Goal: Task Accomplishment & Management: Manage account settings

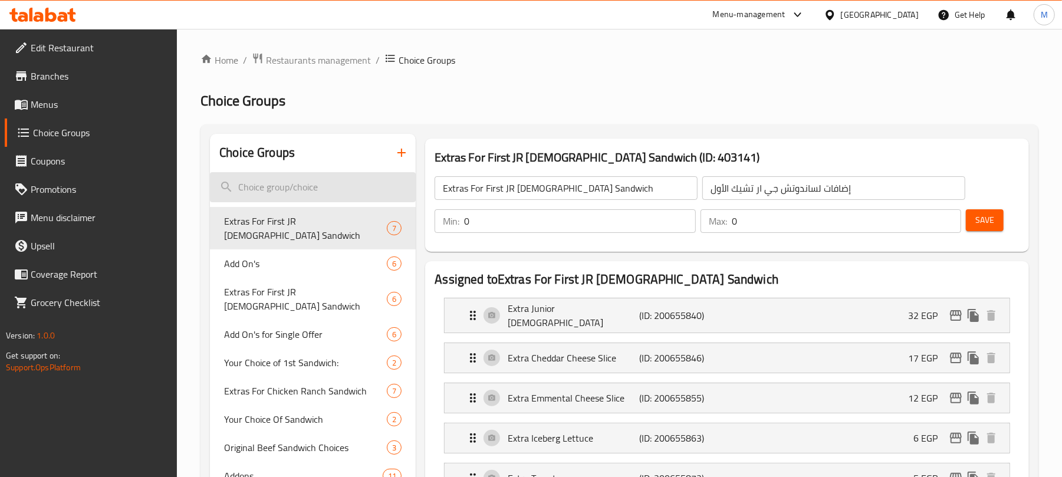
click at [263, 193] on input "search" at bounding box center [313, 187] width 206 height 30
paste input "Royale Sauce"
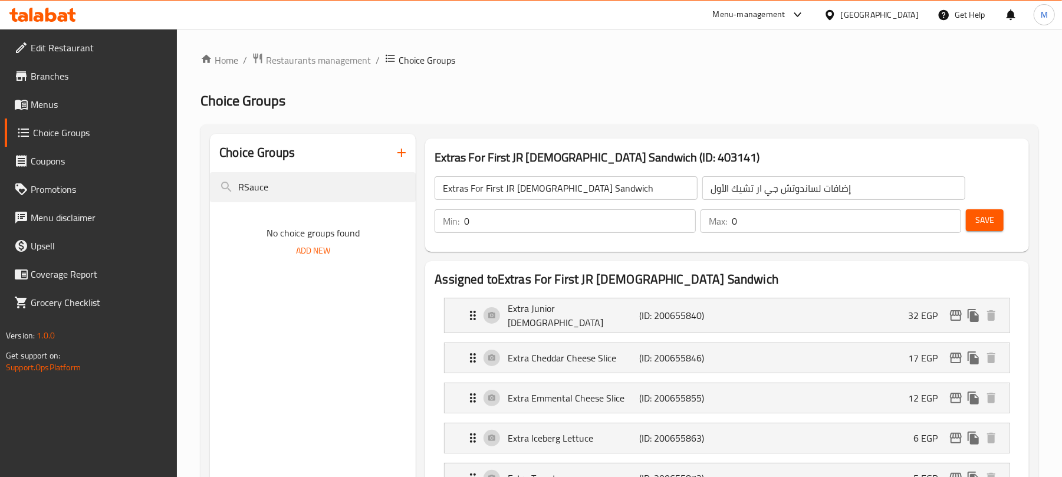
type input "Sauce"
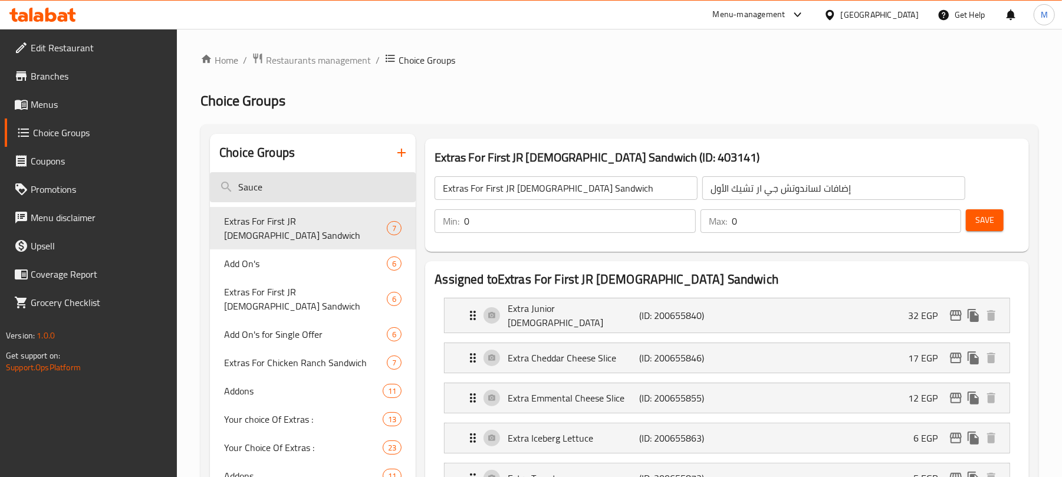
click at [276, 180] on input "Sauce" at bounding box center [313, 187] width 206 height 30
click at [404, 154] on icon "button" at bounding box center [401, 153] width 14 height 14
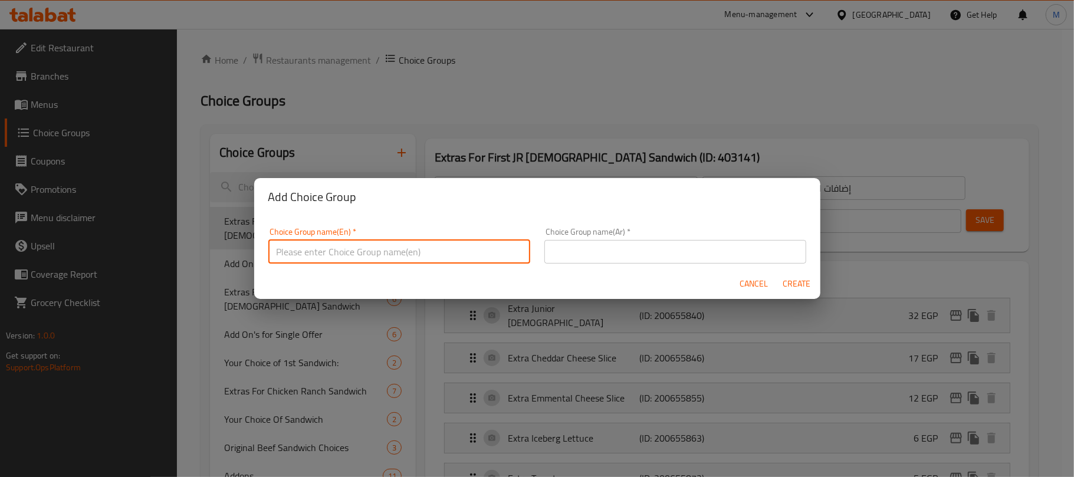
click at [399, 255] on input "text" at bounding box center [399, 252] width 262 height 24
paste input "Sauce It Up"
type input "Sauce It Up"
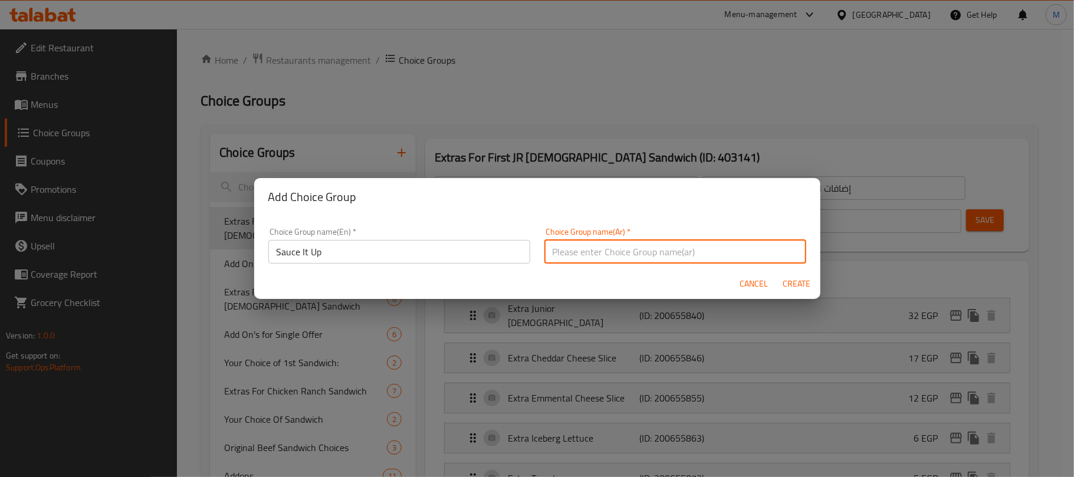
click at [677, 257] on input "text" at bounding box center [675, 252] width 262 height 24
type input "اضف الصوص"
click at [795, 284] on span "Create" at bounding box center [796, 284] width 28 height 15
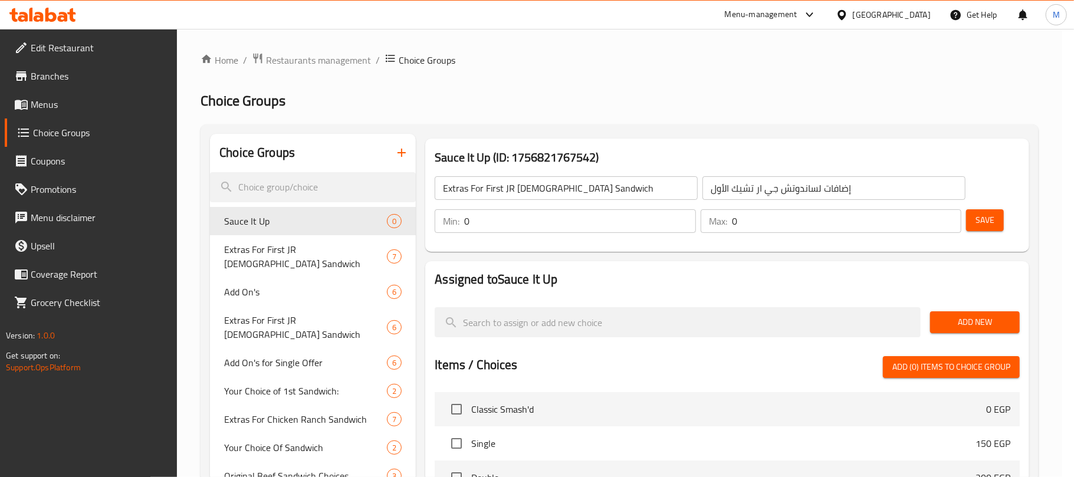
type input "Sauce It Up"
type input "اضف الصوص"
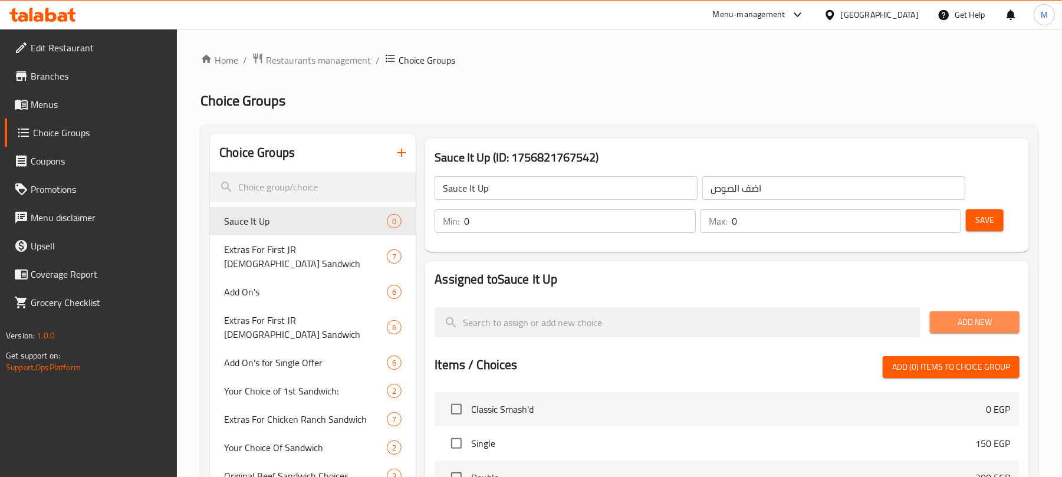
click at [972, 333] on button "Add New" at bounding box center [975, 322] width 90 height 22
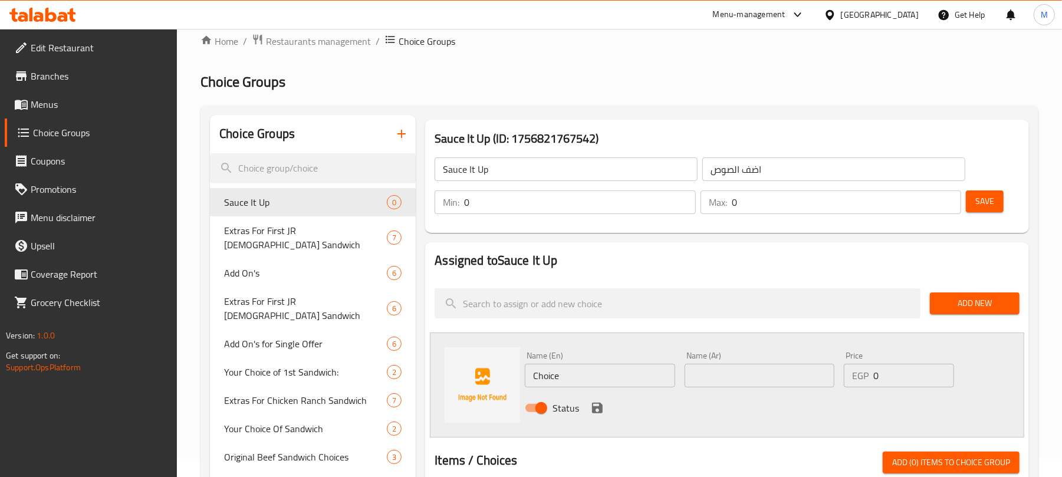
scroll to position [78, 0]
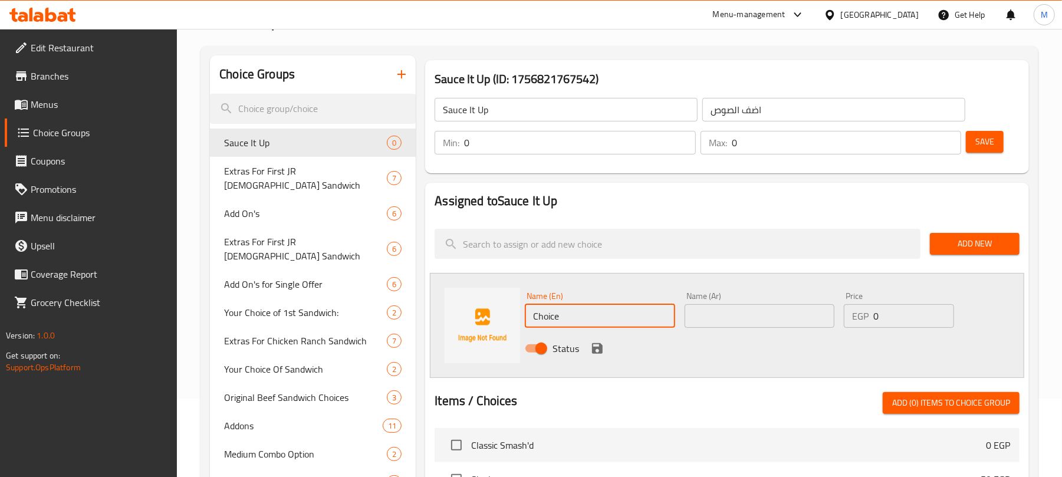
click at [576, 317] on input "Choice" at bounding box center [600, 316] width 150 height 24
paste input "Royale Sauce"
type input "Royale Sauce"
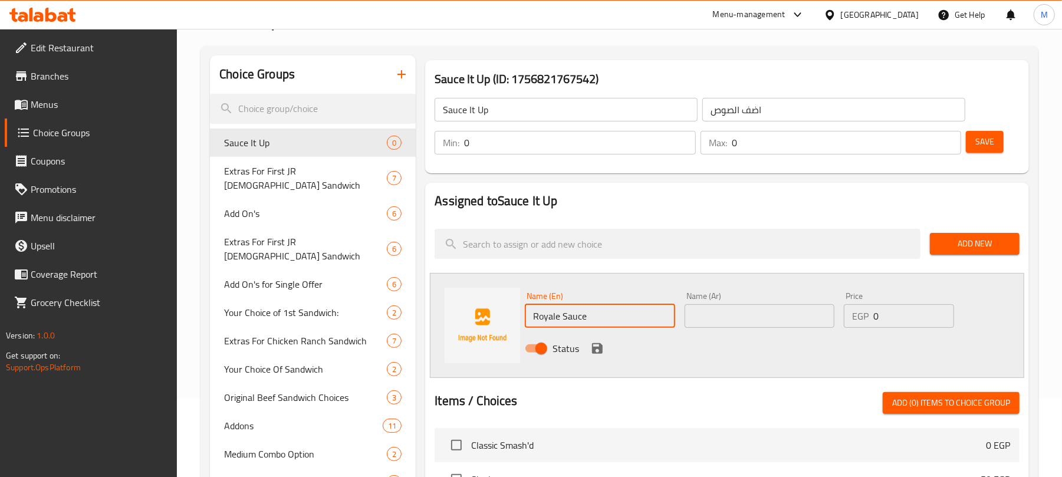
type input "1"
click at [679, 139] on input "1" at bounding box center [579, 143] width 231 height 24
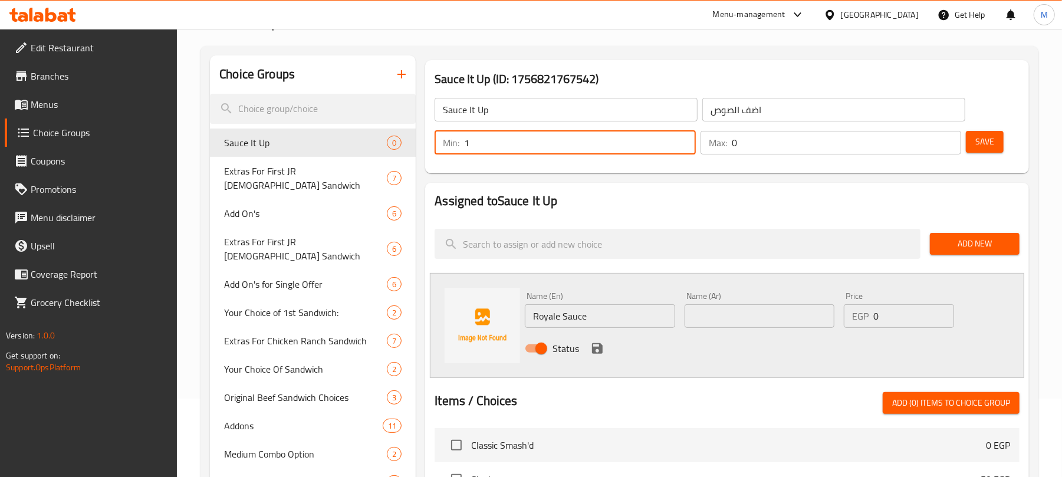
type input "1"
click at [944, 140] on input "1" at bounding box center [846, 143] width 229 height 24
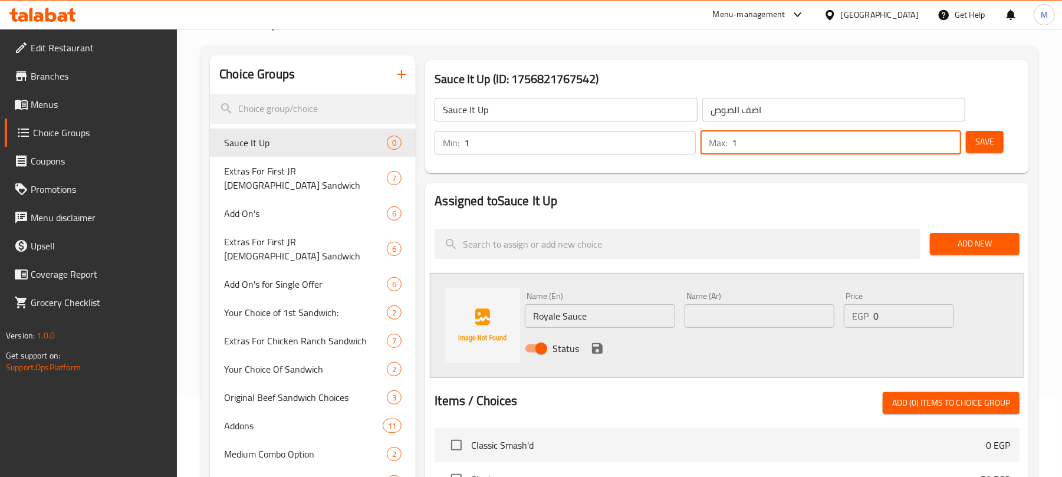
click at [713, 300] on div "Name (Ar) Name (Ar)" at bounding box center [759, 310] width 150 height 36
click at [713, 308] on input "text" at bounding box center [759, 316] width 150 height 24
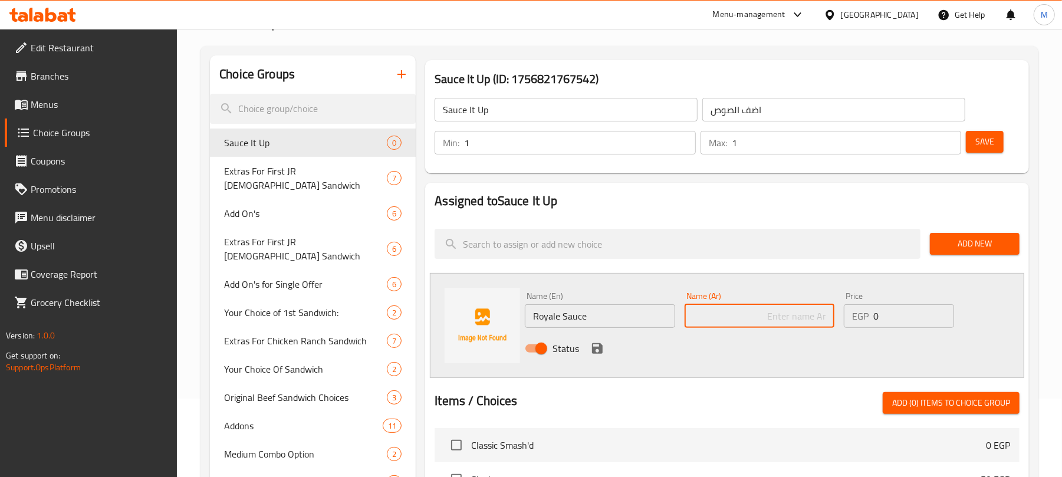
paste input "رويال صوص"
type input "رويال صوص"
click at [737, 360] on div "Status" at bounding box center [759, 349] width 478 height 32
click at [595, 349] on icon "save" at bounding box center [597, 348] width 11 height 11
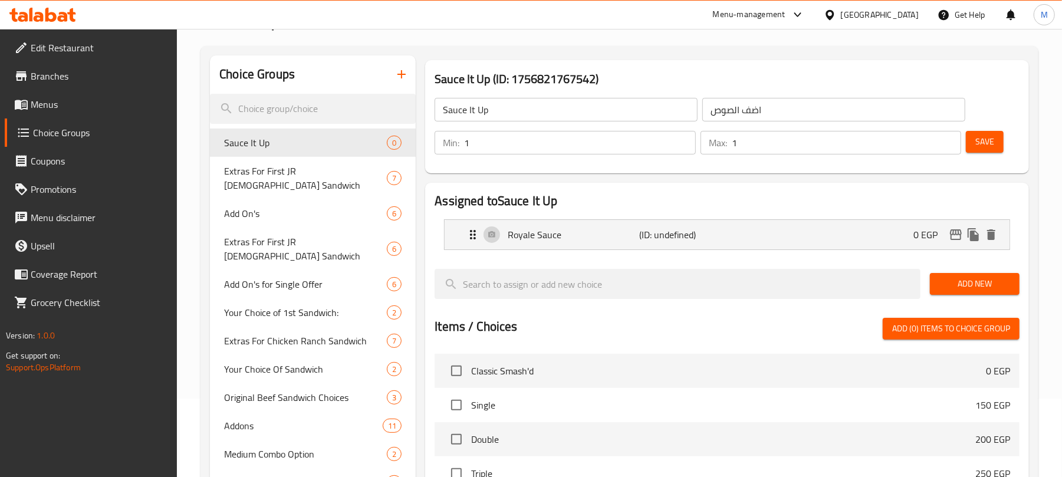
click at [942, 277] on span "Add New" at bounding box center [974, 284] width 71 height 15
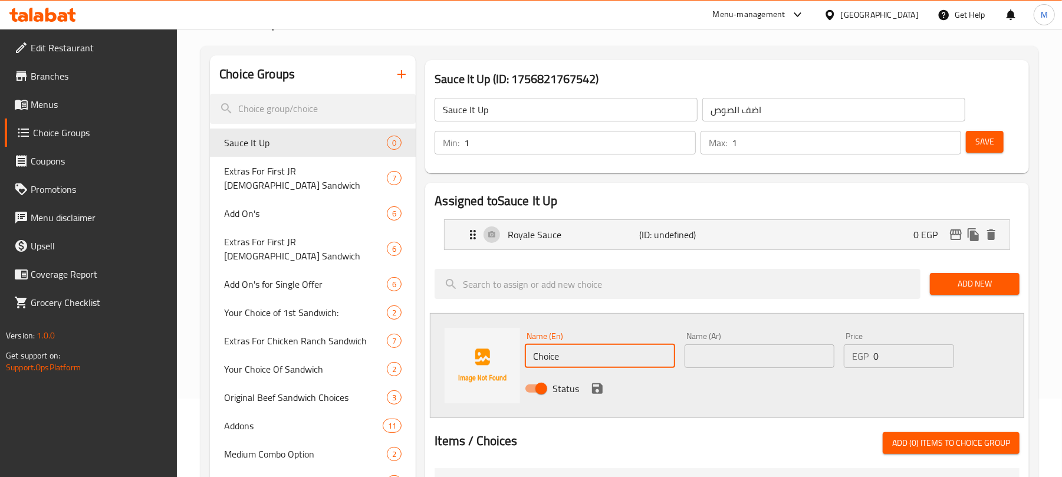
click at [591, 367] on input "Choice" at bounding box center [600, 356] width 150 height 24
click at [590, 366] on input "Choice" at bounding box center [600, 356] width 150 height 24
paste input "Mayonnaise"
type input "Mayonnaise"
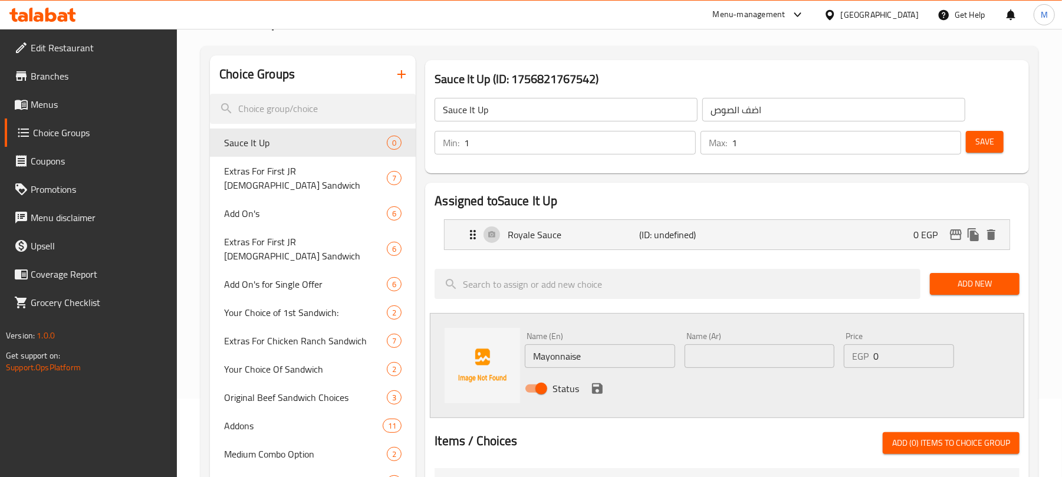
click at [778, 352] on input "text" at bounding box center [759, 356] width 150 height 24
paste input "مايونيز"
type input "مايونيز"
click at [601, 390] on icon "save" at bounding box center [597, 388] width 11 height 11
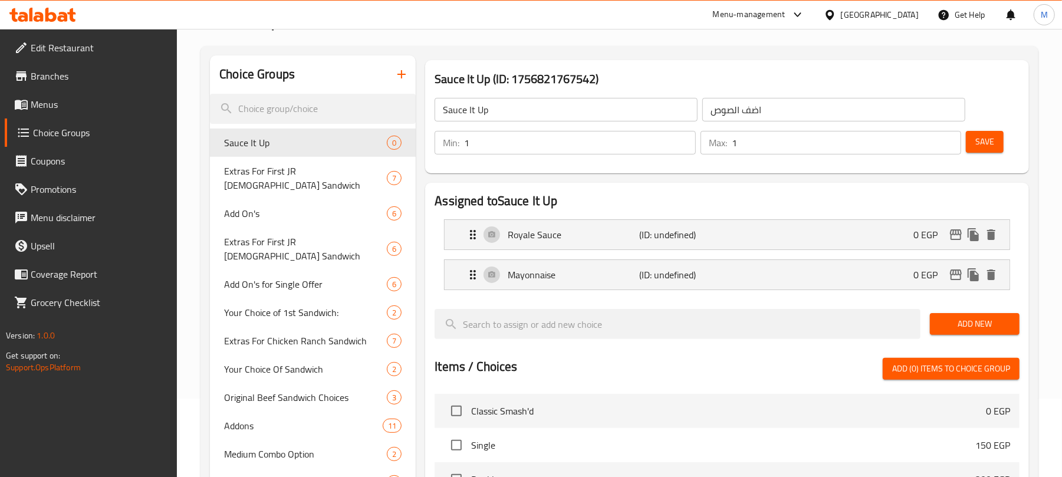
click at [983, 320] on span "Add New" at bounding box center [974, 324] width 71 height 15
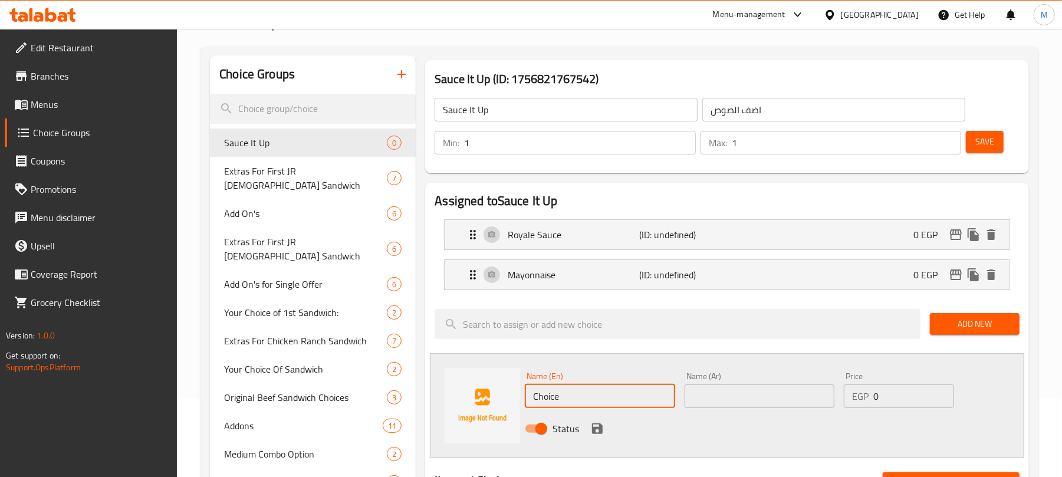
click at [557, 397] on input "Choice" at bounding box center [600, 396] width 150 height 24
paste input "BBQ"
type input "BBQ"
click at [739, 409] on div "Name (Ar) Name (Ar)" at bounding box center [759, 389] width 159 height 45
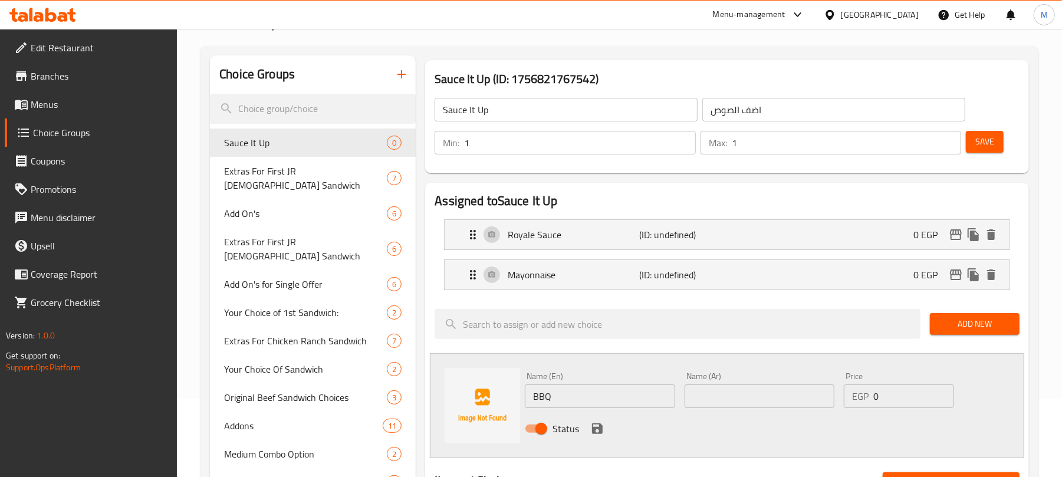
click at [738, 400] on input "text" at bounding box center [759, 396] width 150 height 24
paste input "باربكيو"
type input "باربكيو"
click at [595, 432] on icon "save" at bounding box center [597, 429] width 14 height 14
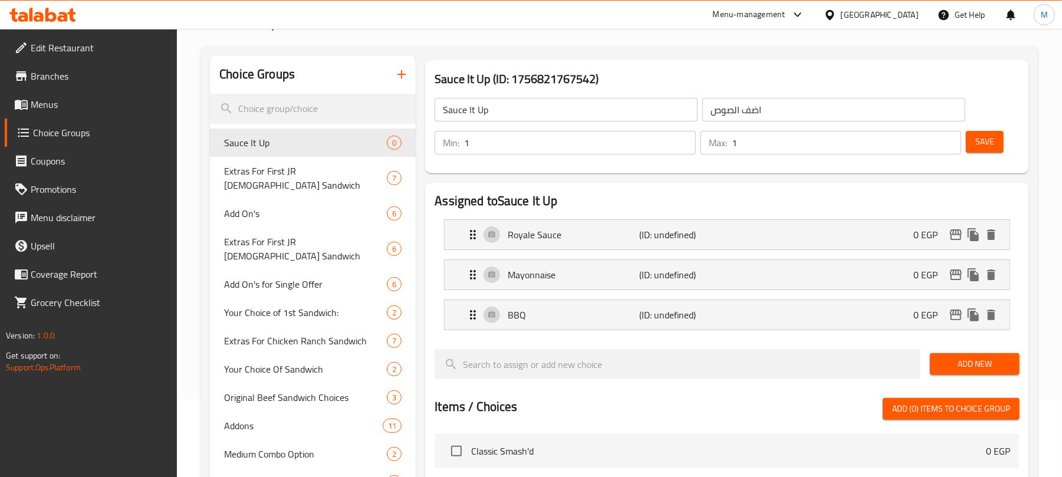
click at [960, 366] on span "Add New" at bounding box center [974, 364] width 71 height 15
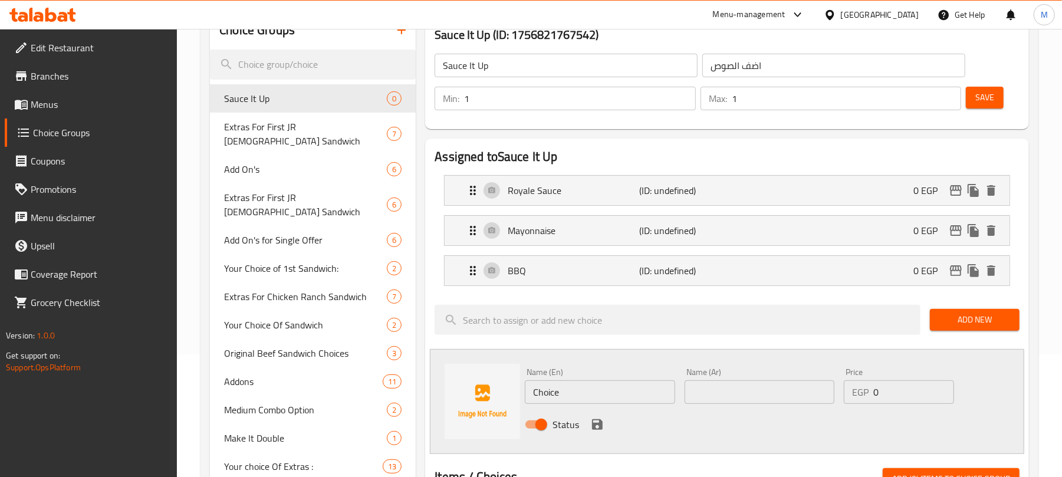
scroll to position [157, 0]
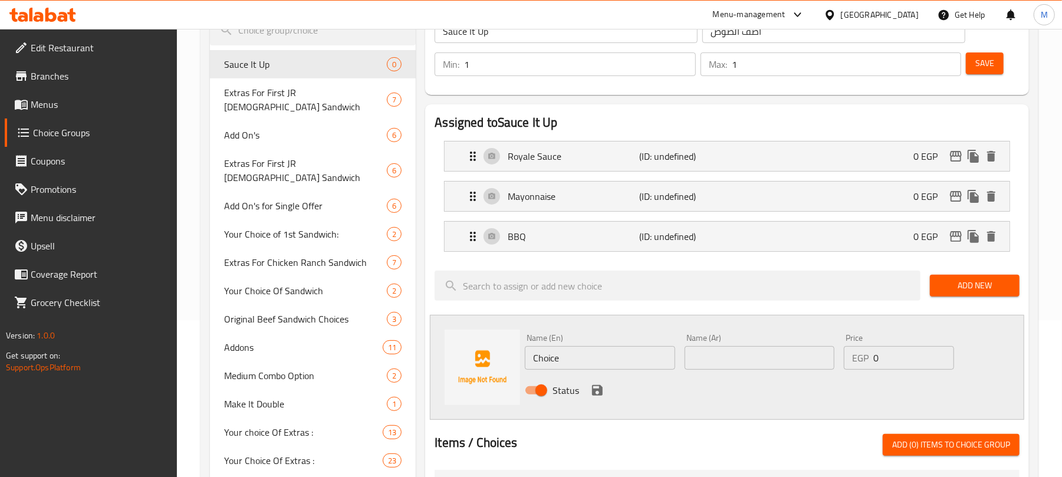
click at [557, 356] on input "Choice" at bounding box center [600, 358] width 150 height 24
paste input "Ranch"
type input "Ranch"
click at [733, 348] on input "text" at bounding box center [759, 358] width 150 height 24
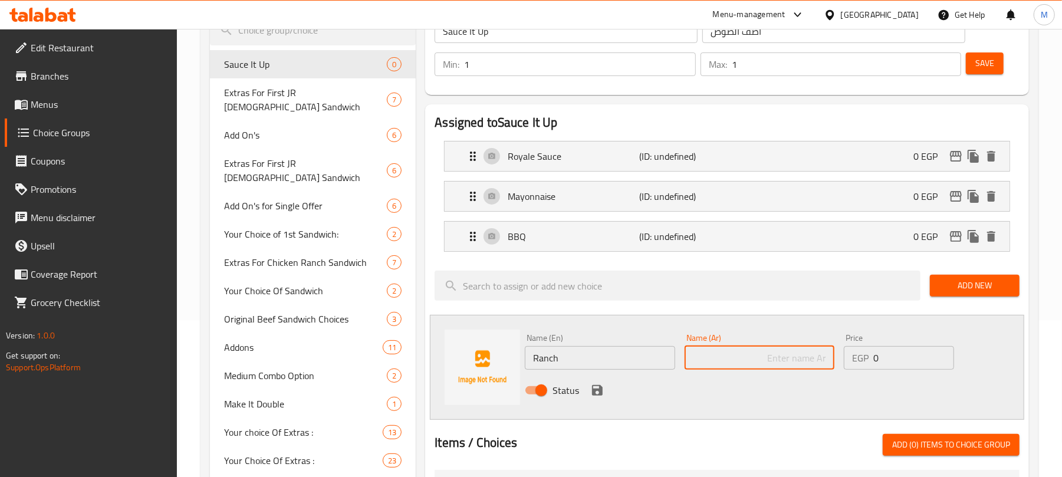
paste input "رانش"
type input "رانش"
click at [647, 409] on div "Name (En) Ranch Name (En) Name (Ar) رانش Name (Ar) Price EGP 0 Price Status" at bounding box center [727, 367] width 594 height 105
click at [593, 394] on icon "save" at bounding box center [597, 390] width 11 height 11
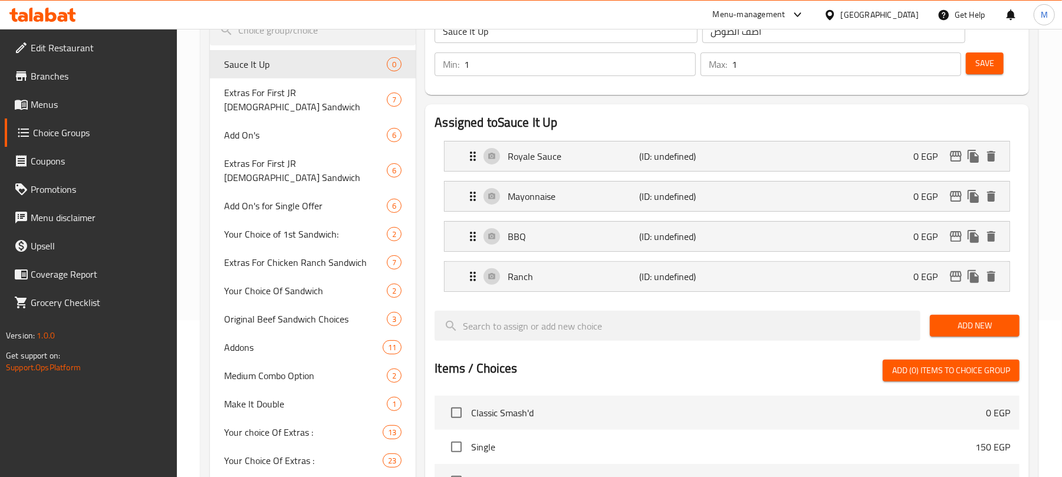
click at [975, 326] on span "Add New" at bounding box center [974, 325] width 71 height 15
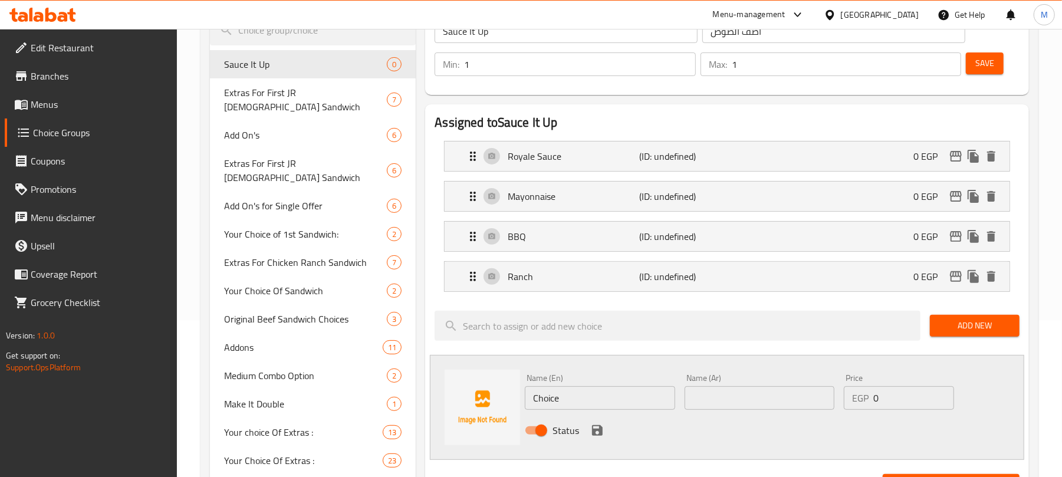
click at [574, 399] on input "Choice" at bounding box center [600, 398] width 150 height 24
paste input "Tasty Sauce"
type input "Tasty Sauce"
click at [722, 406] on input "text" at bounding box center [759, 398] width 150 height 24
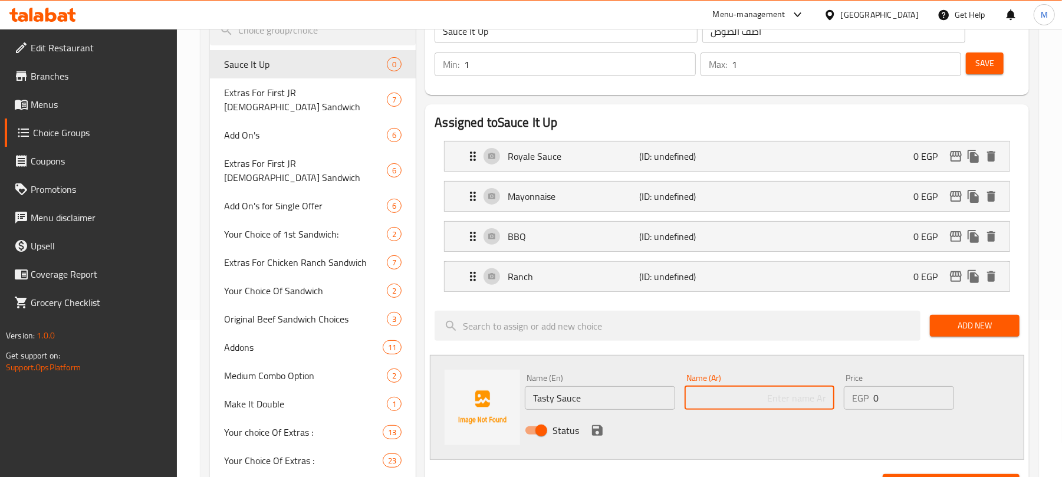
paste input "صوص تيستي"
type input "صوص تيستي"
click at [687, 442] on div "Status" at bounding box center [759, 430] width 478 height 32
click at [602, 432] on icon "save" at bounding box center [597, 430] width 14 height 14
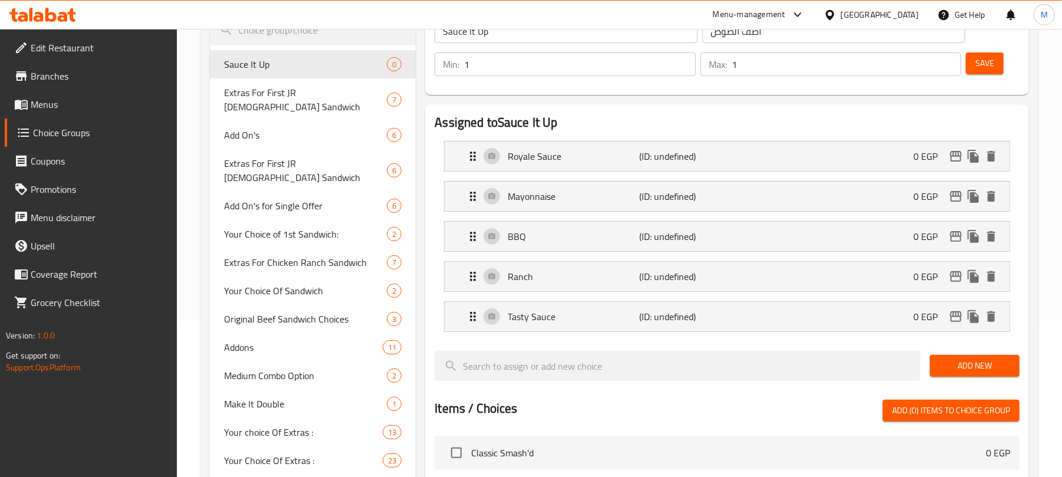
click at [951, 367] on span "Add New" at bounding box center [974, 365] width 71 height 15
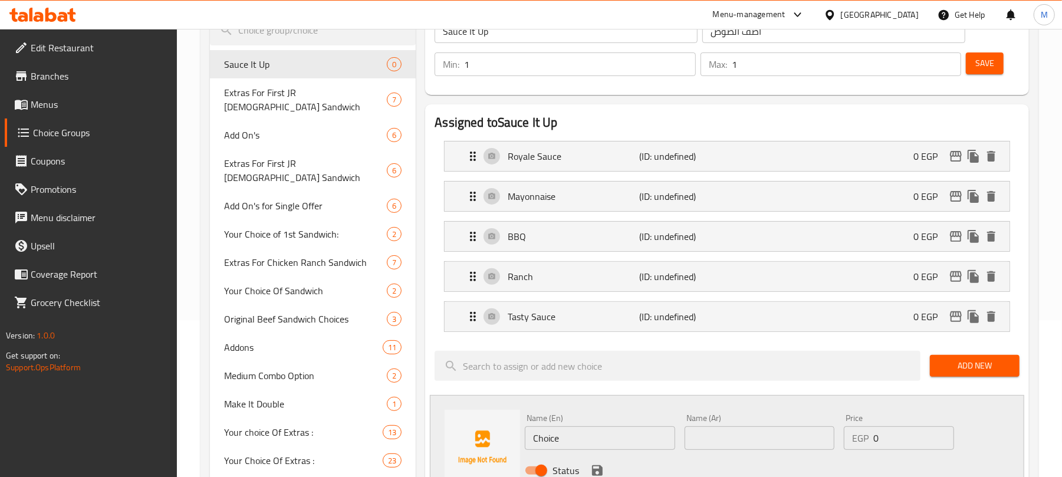
scroll to position [314, 0]
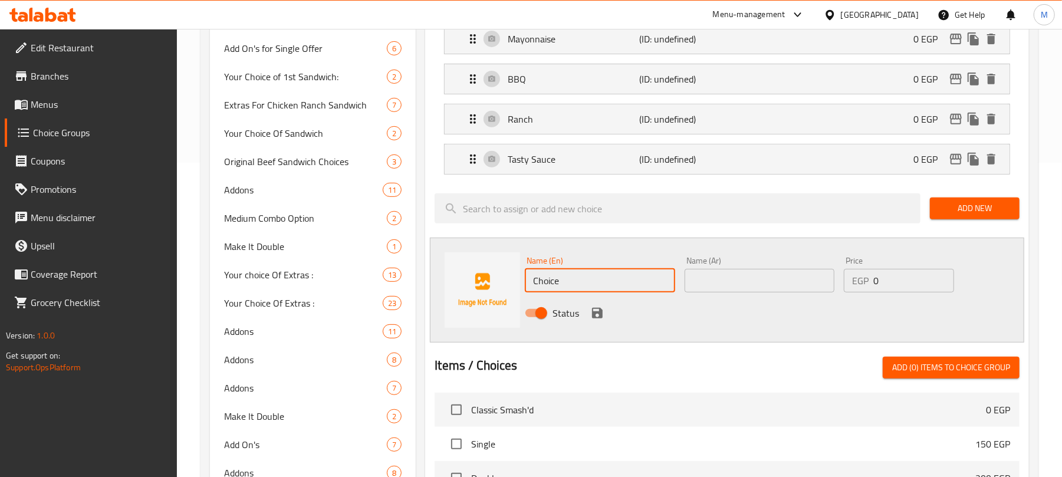
click at [582, 279] on input "Choice" at bounding box center [600, 281] width 150 height 24
click at [581, 281] on input "Choice" at bounding box center [600, 281] width 150 height 24
paste input "Buffalo"
type input "Buffalo"
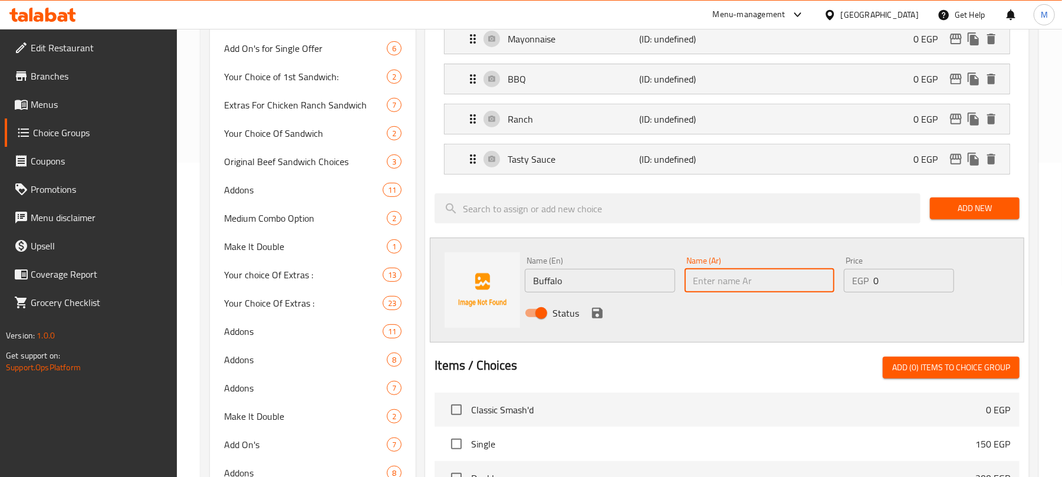
click at [733, 282] on input "text" at bounding box center [759, 281] width 150 height 24
paste input "بافلو"
type input "بافلو"
click at [746, 327] on div "Status" at bounding box center [759, 313] width 478 height 32
click at [588, 316] on button "save" at bounding box center [597, 313] width 18 height 18
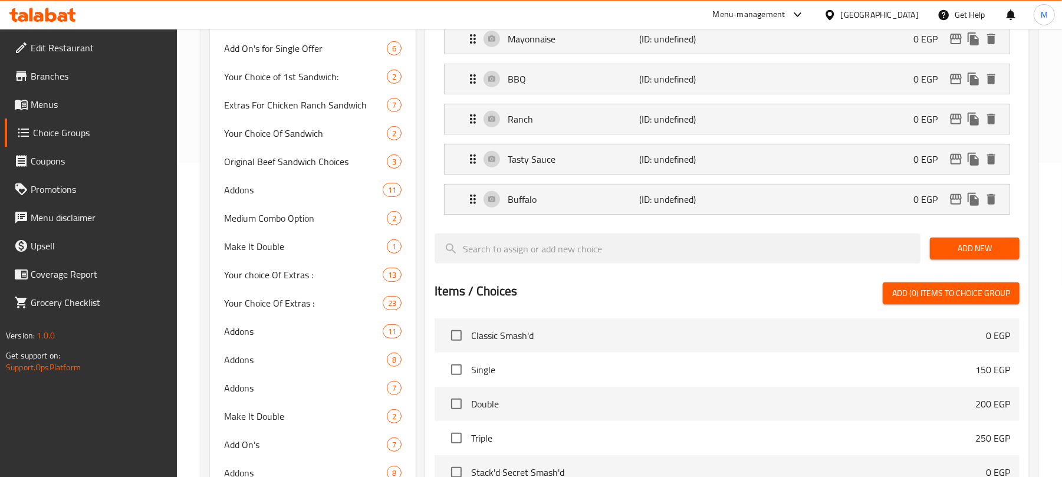
click at [796, 291] on div "Items / Choices Add (0) items to choice group" at bounding box center [727, 293] width 585 height 22
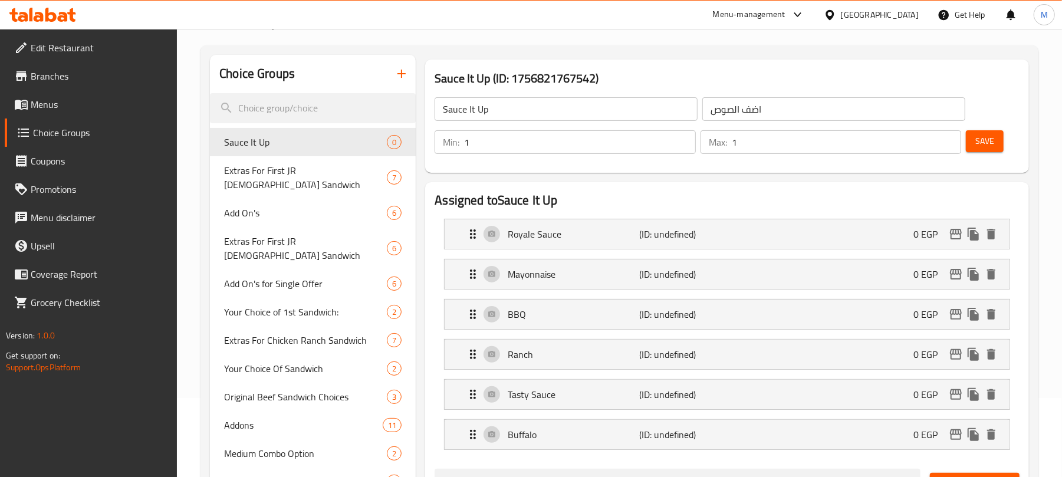
scroll to position [78, 0]
click at [975, 147] on span "Save" at bounding box center [984, 141] width 19 height 15
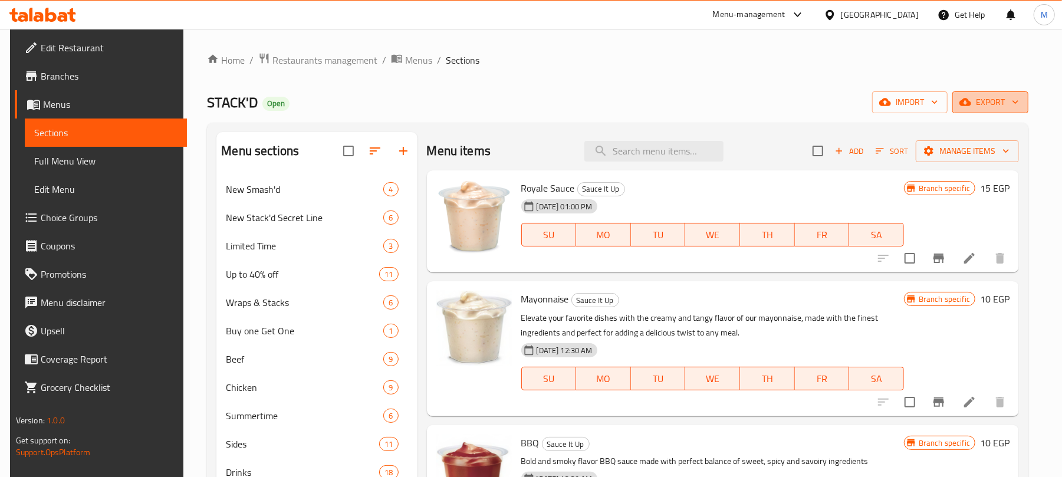
click at [991, 107] on span "export" at bounding box center [990, 102] width 57 height 15
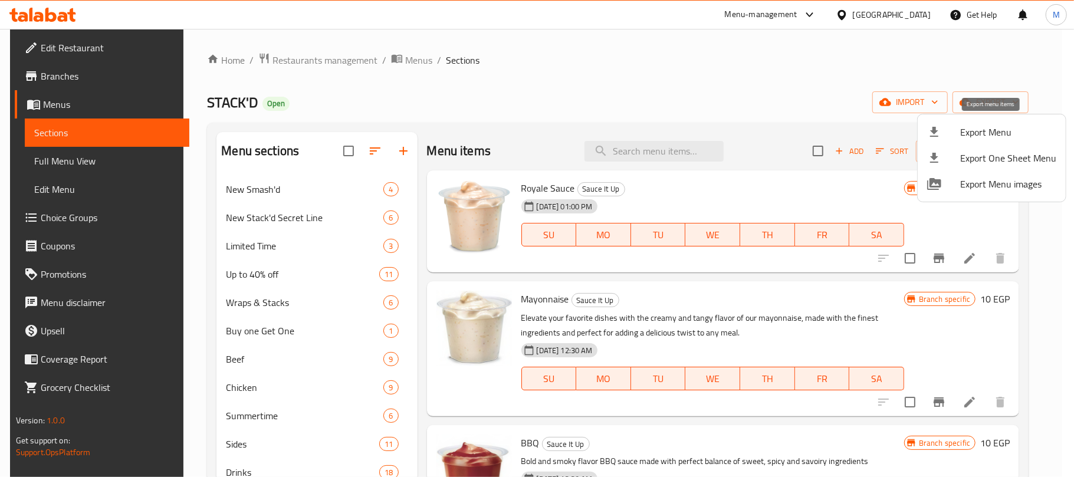
click at [951, 135] on div at bounding box center [943, 132] width 33 height 14
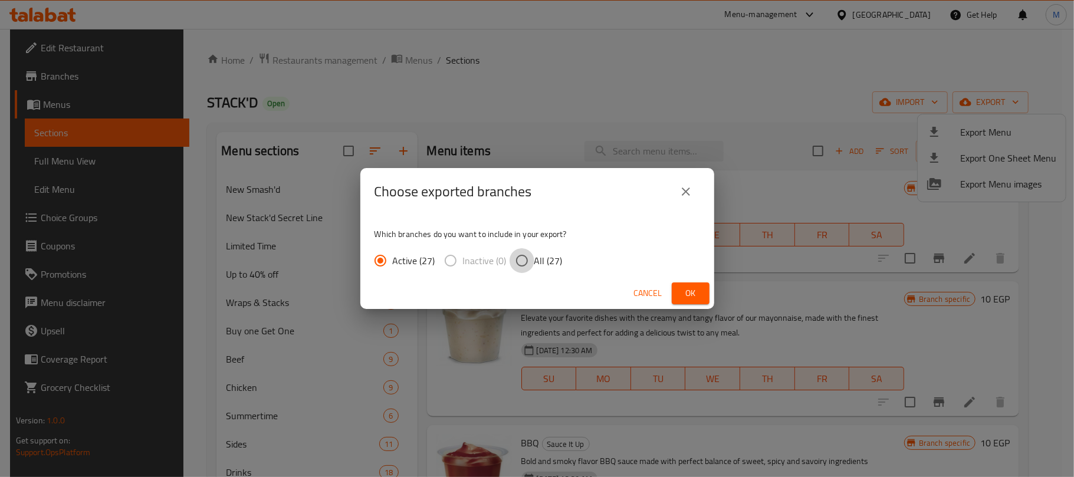
click at [532, 262] on input "All (27)" at bounding box center [521, 260] width 25 height 25
radio input "true"
click at [679, 292] on button "Ok" at bounding box center [691, 293] width 38 height 22
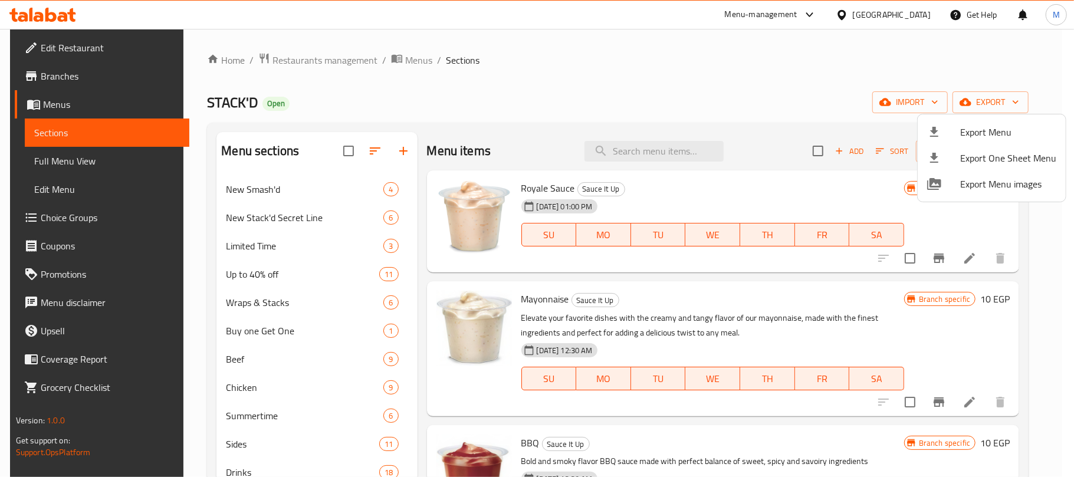
click at [541, 185] on div at bounding box center [537, 238] width 1074 height 477
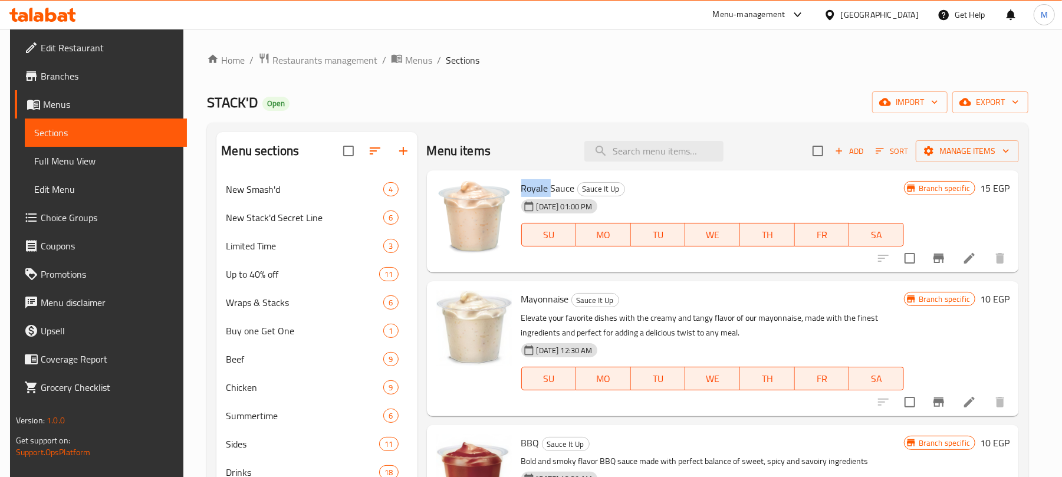
click at [541, 185] on span "Royale Sauce" at bounding box center [548, 188] width 54 height 18
copy h6 "Royale Sauce"
click at [632, 147] on input "search" at bounding box center [653, 151] width 139 height 21
paste input "Stack'd Secret Tower Sandwich"
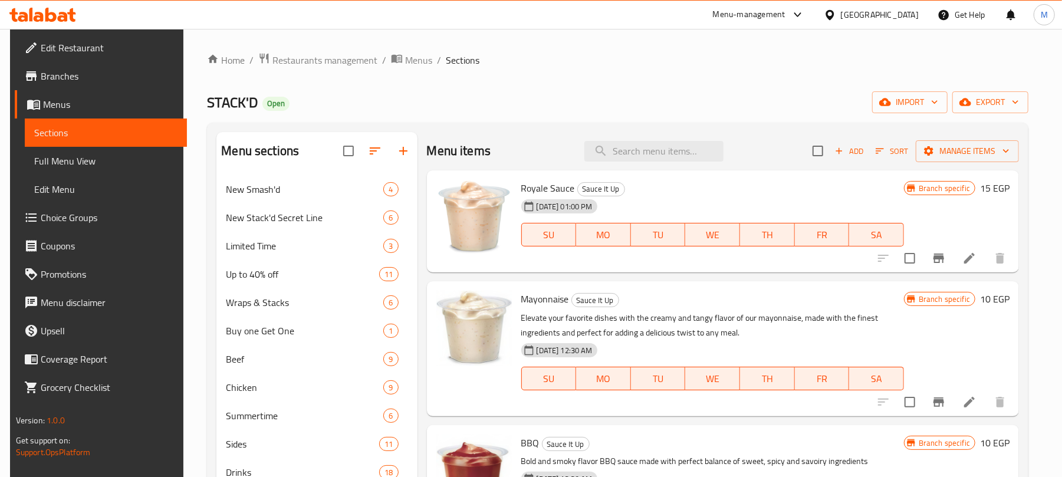
type input "Stack'd Secret Tower Sandwich"
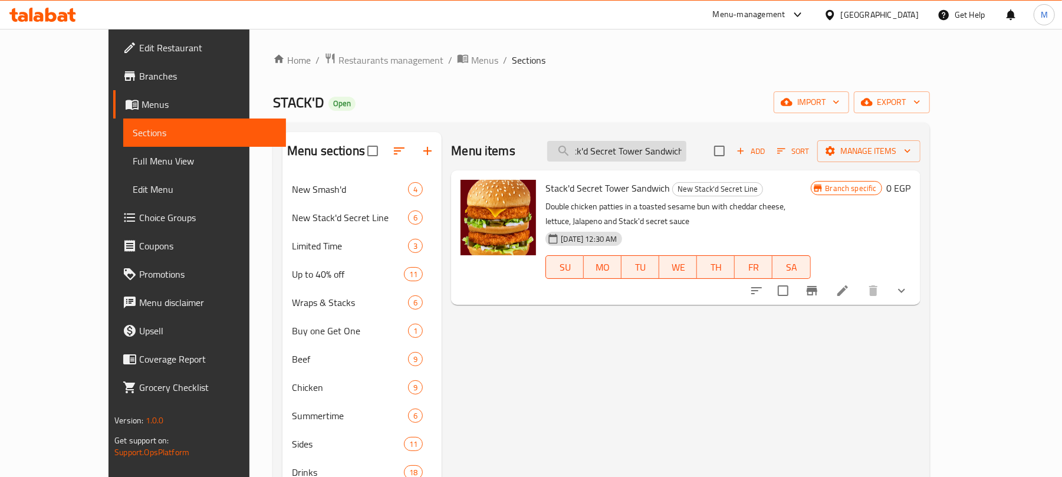
click at [654, 154] on input "Stack'd Secret Tower Sandwich" at bounding box center [616, 151] width 139 height 21
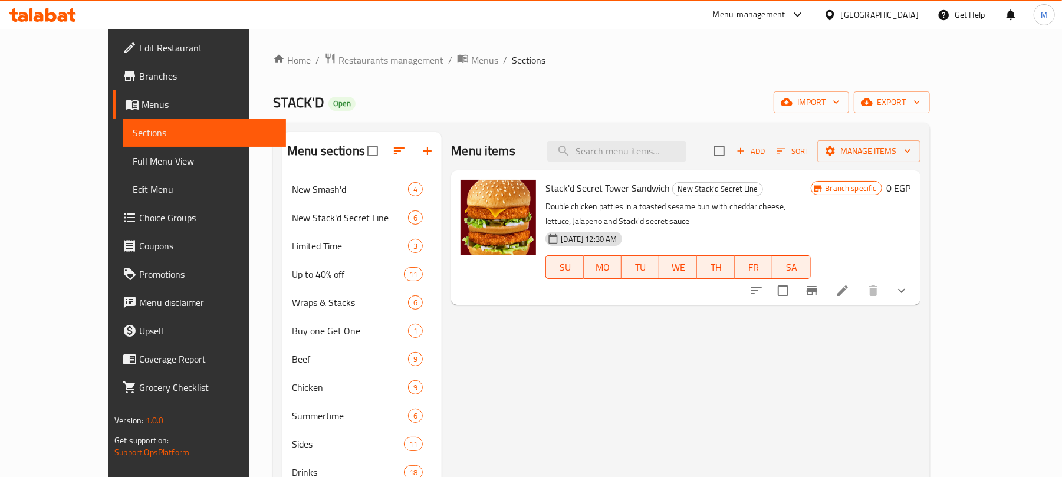
scroll to position [0, 0]
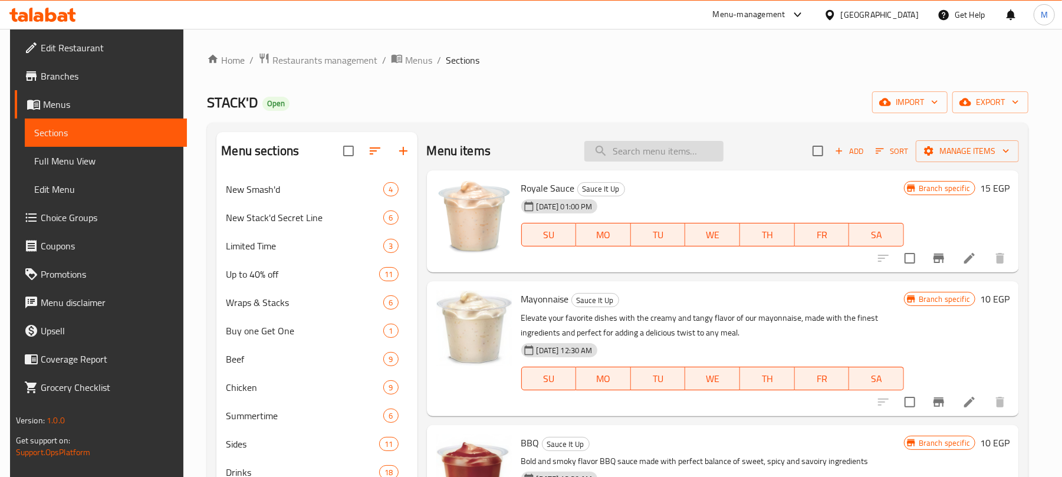
click at [651, 143] on input "search" at bounding box center [653, 151] width 139 height 21
paste input "Stack'd Secret Tower Sandwich"
type input "Stack'd Secret Tower Sandwich"
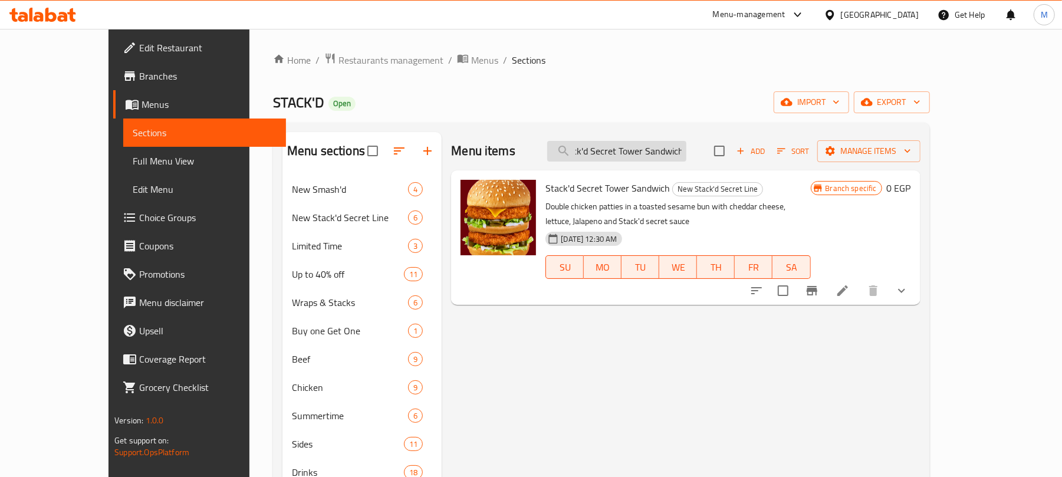
click at [659, 145] on input "Stack'd Secret Tower Sandwich" at bounding box center [616, 151] width 139 height 21
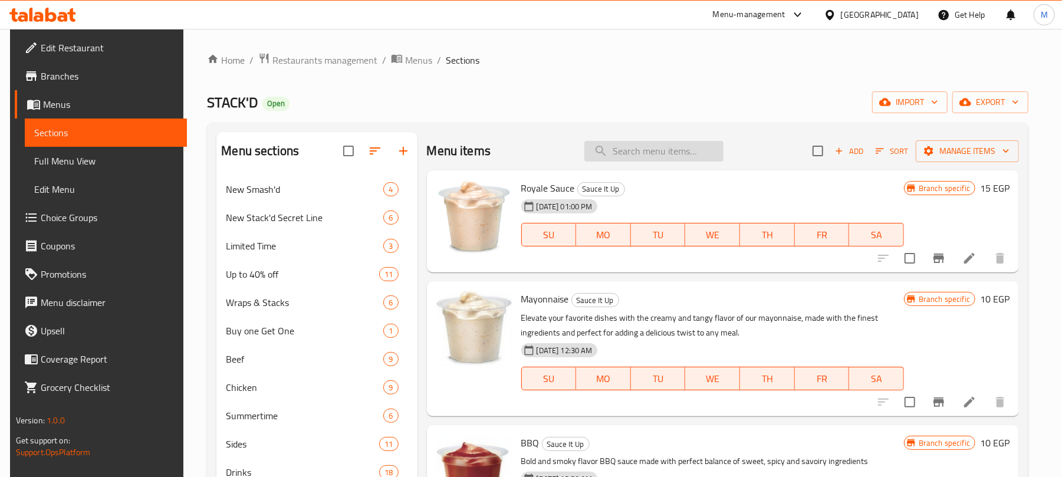
click at [649, 156] on input "search" at bounding box center [653, 151] width 139 height 21
paste input "Chicken Strips"
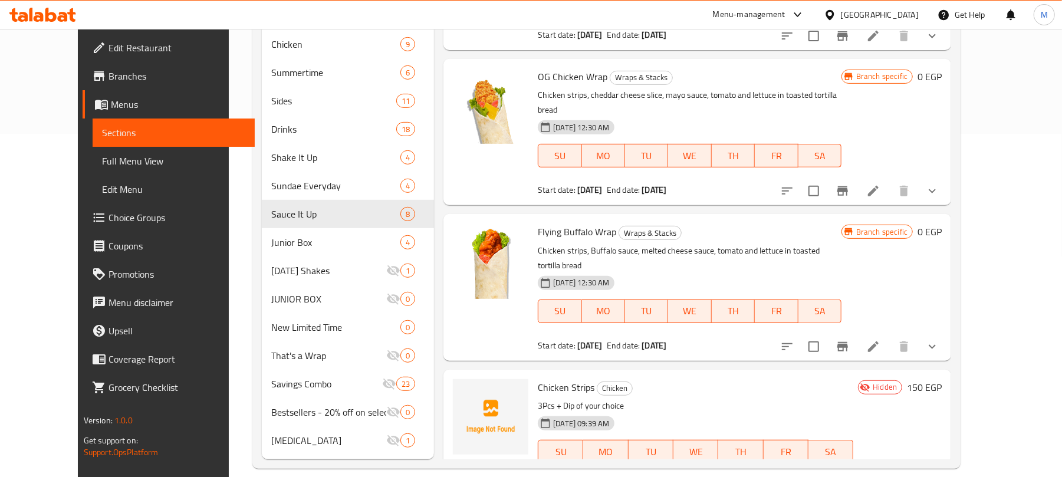
scroll to position [359, 0]
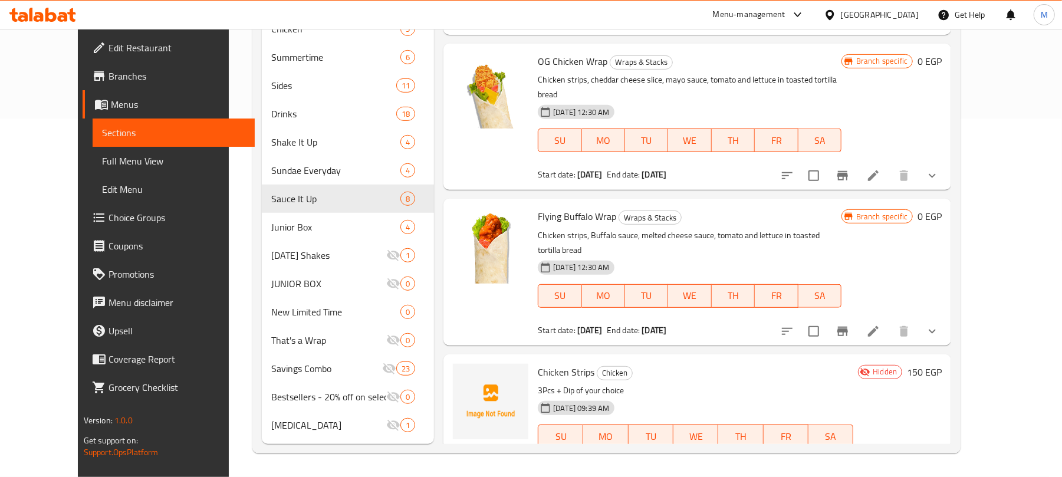
type input "Chicken Strips"
click at [939, 453] on icon "show more" at bounding box center [932, 460] width 14 height 14
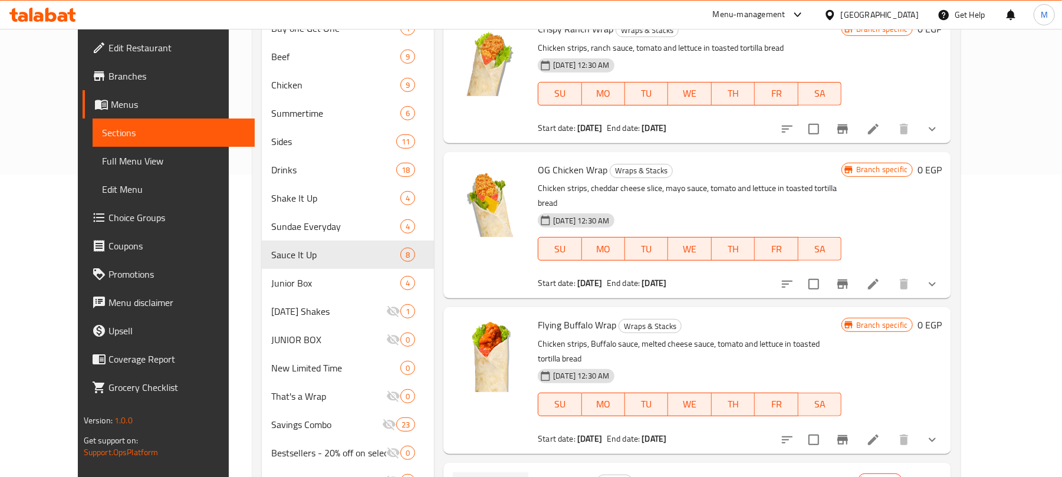
scroll to position [0, 0]
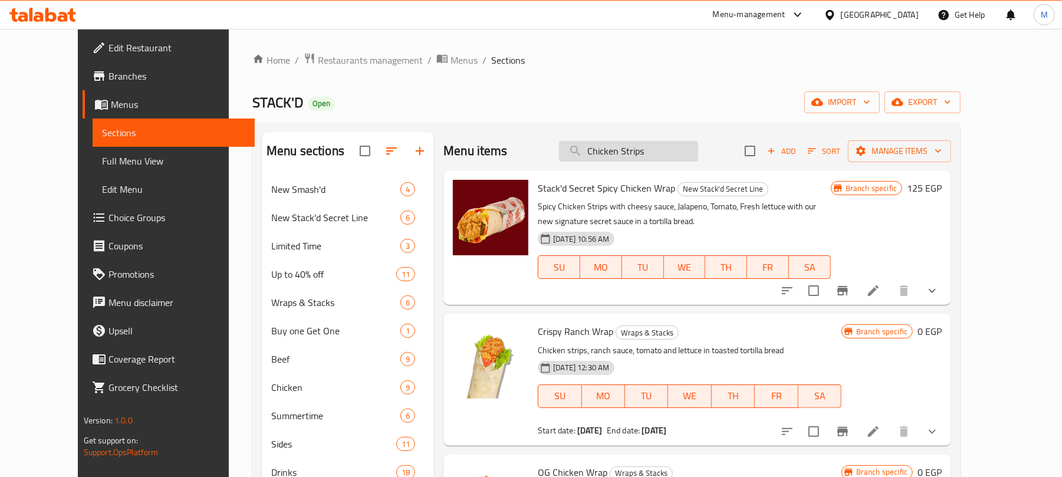
click at [653, 158] on input "Chicken Strips" at bounding box center [628, 151] width 139 height 21
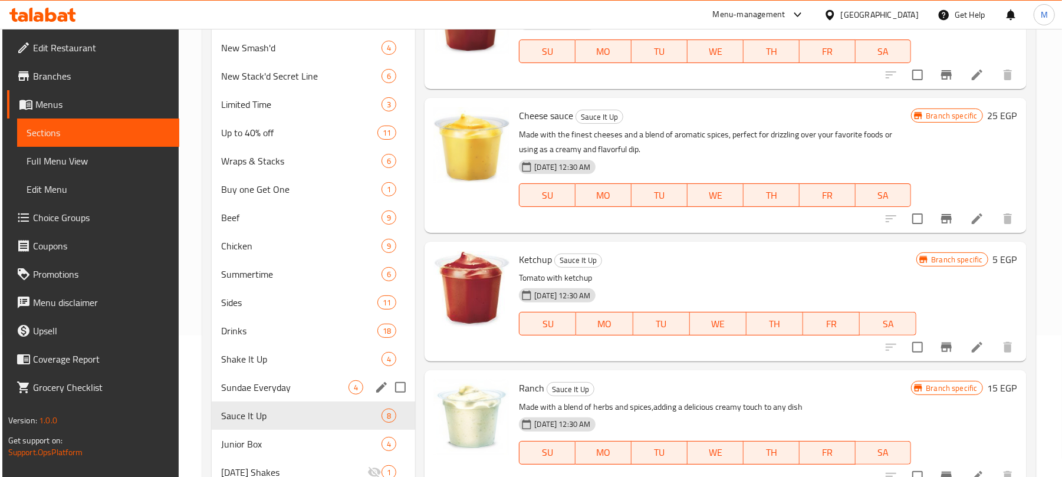
scroll to position [157, 0]
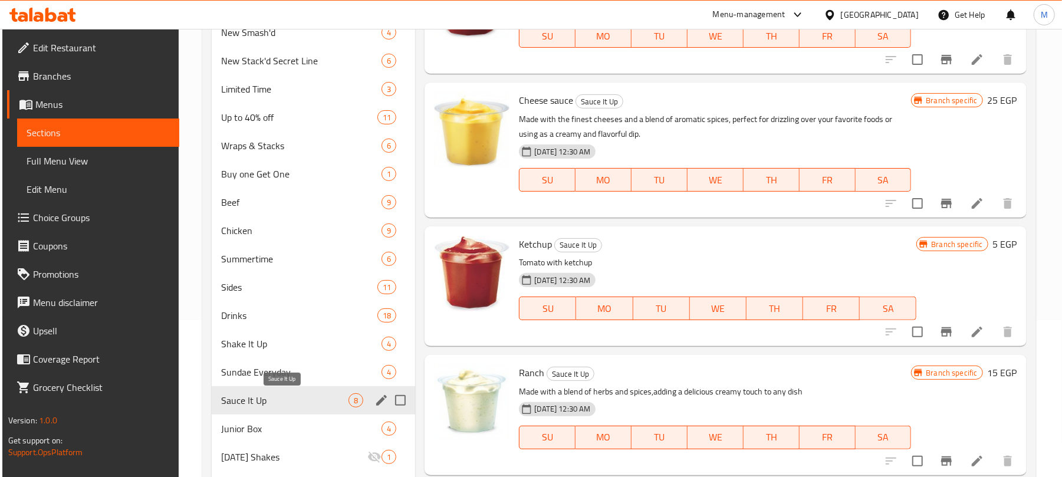
click at [278, 403] on span "Sauce It Up" at bounding box center [284, 400] width 127 height 14
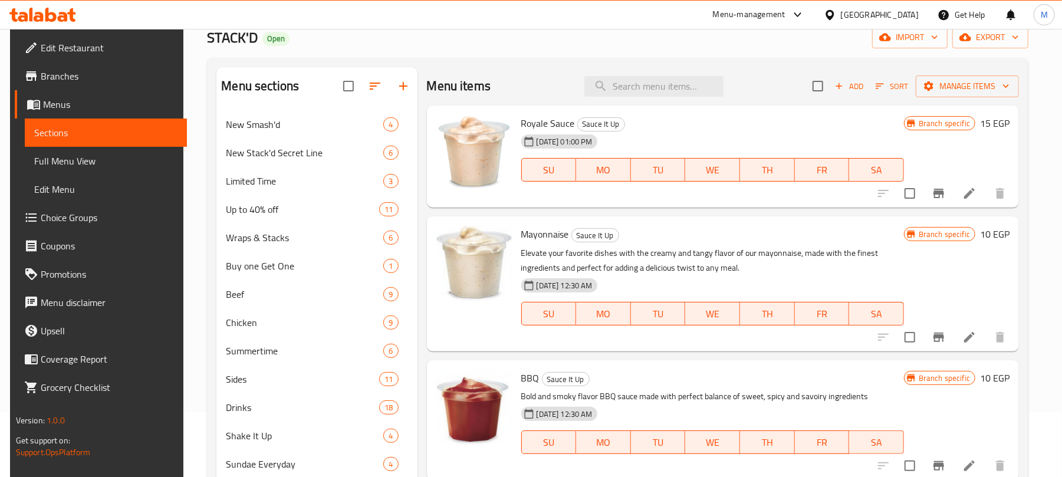
scroll to position [0, 0]
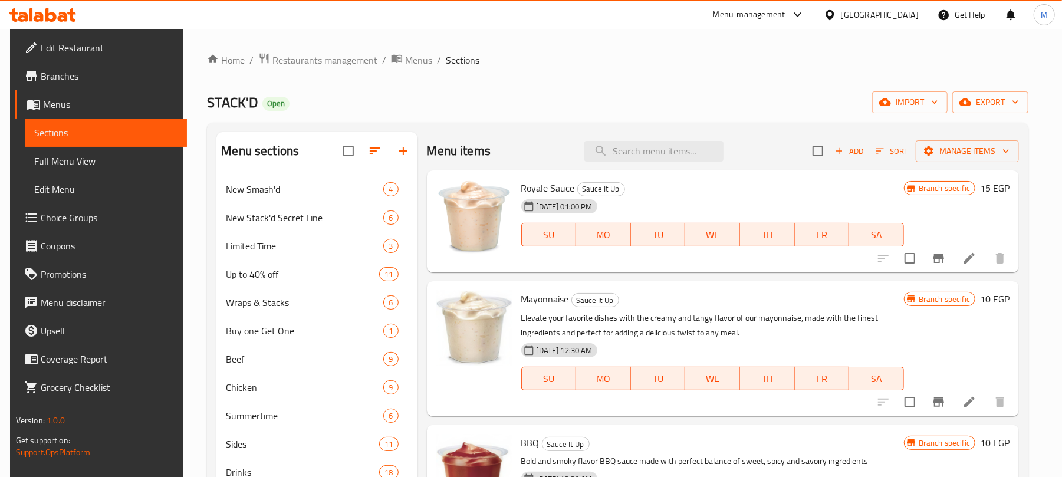
click at [644, 164] on div "Menu items Add Sort Manage items" at bounding box center [723, 151] width 593 height 38
click at [637, 150] on input "search" at bounding box center [653, 151] width 139 height 21
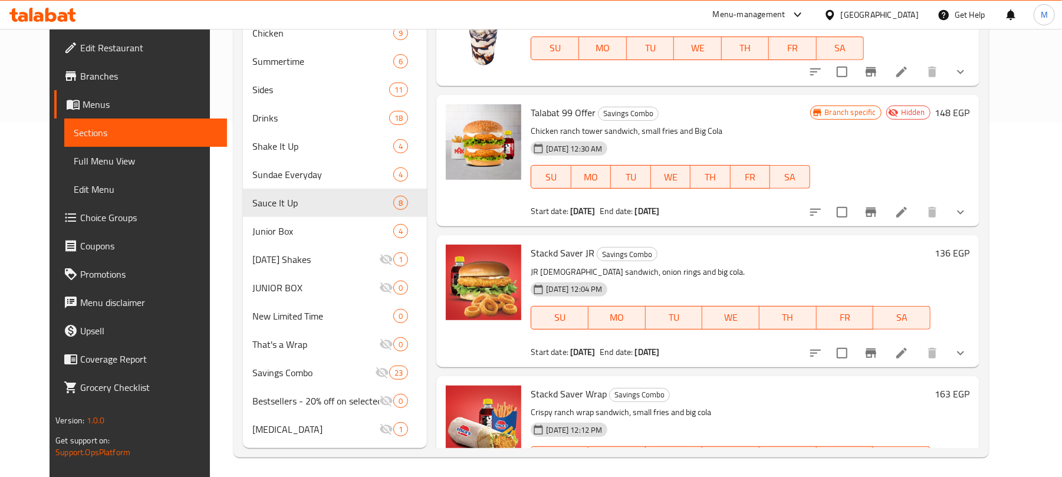
scroll to position [359, 0]
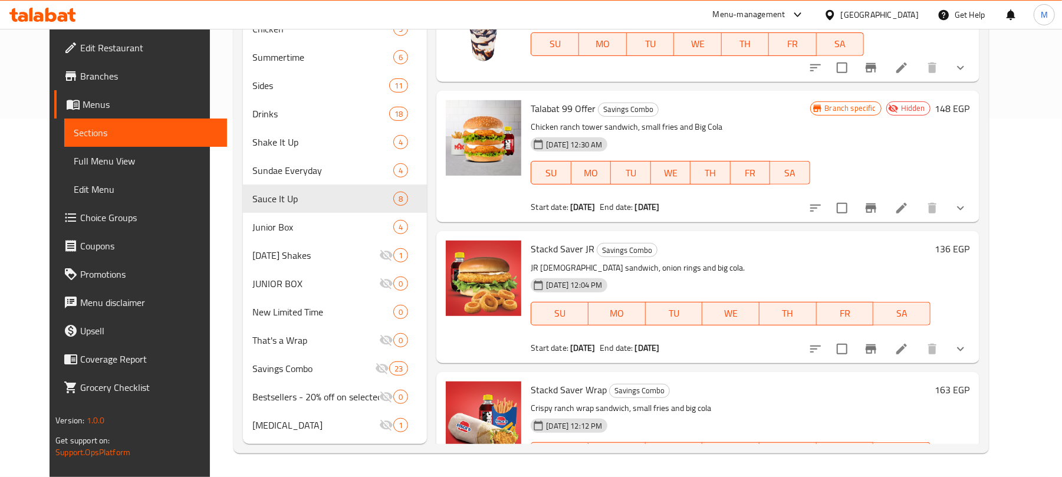
type input "cola"
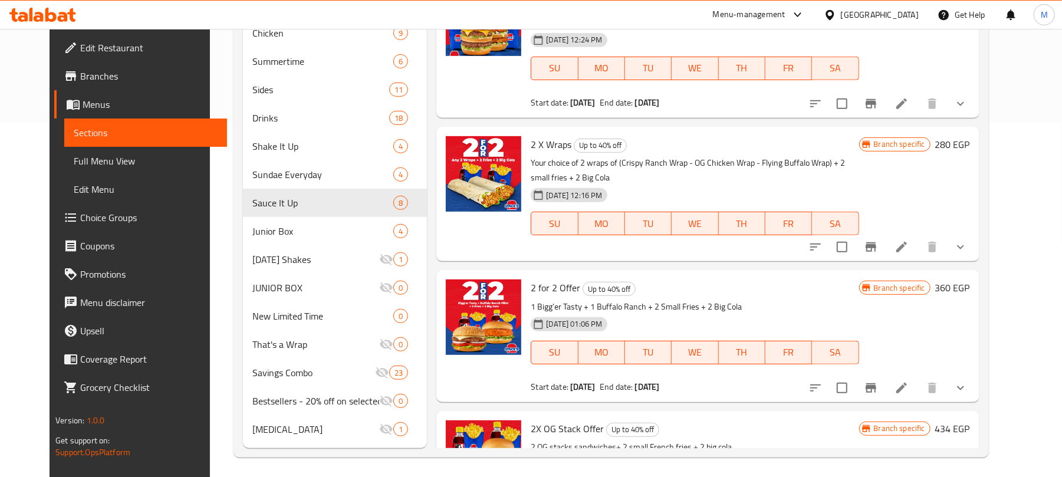
scroll to position [0, 0]
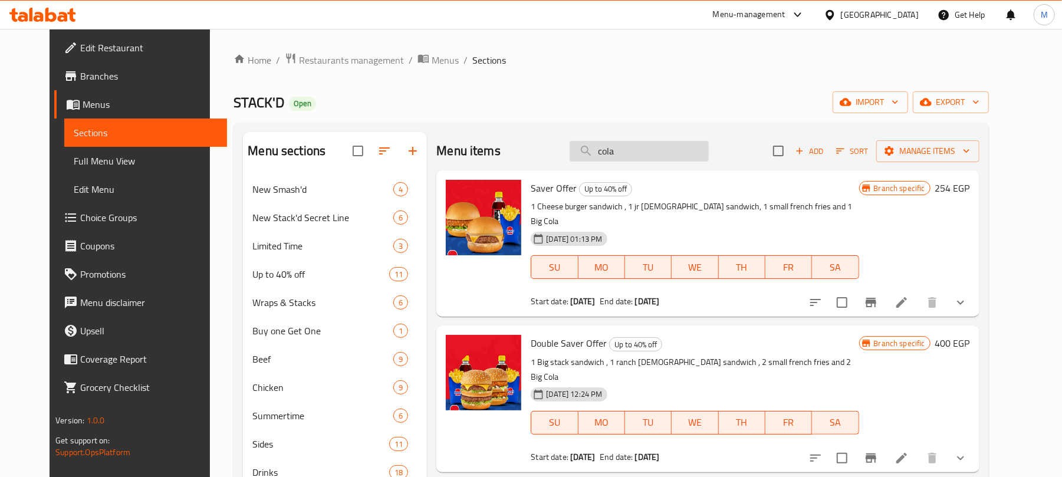
click at [661, 154] on input "cola" at bounding box center [639, 151] width 139 height 21
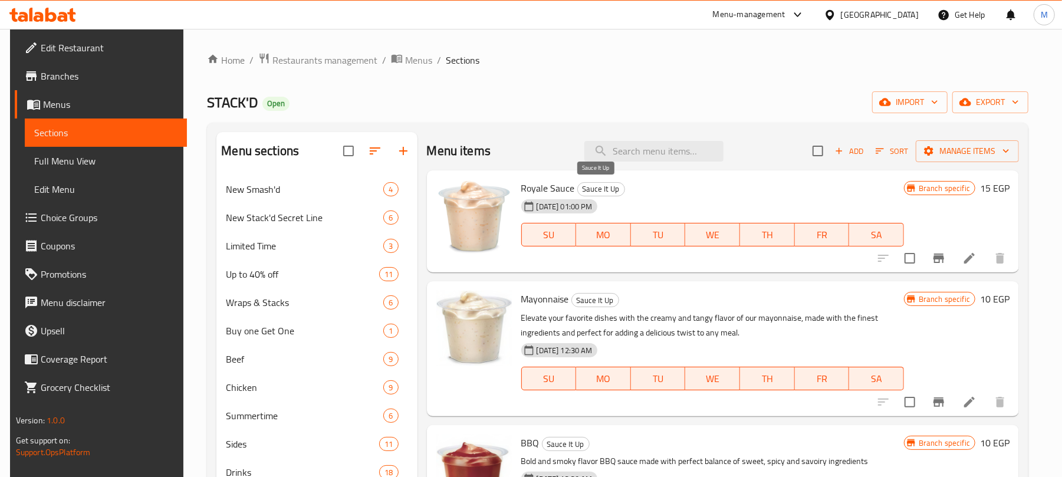
click at [594, 185] on span "Sauce It Up" at bounding box center [601, 189] width 47 height 14
copy div "Sauce It Up"
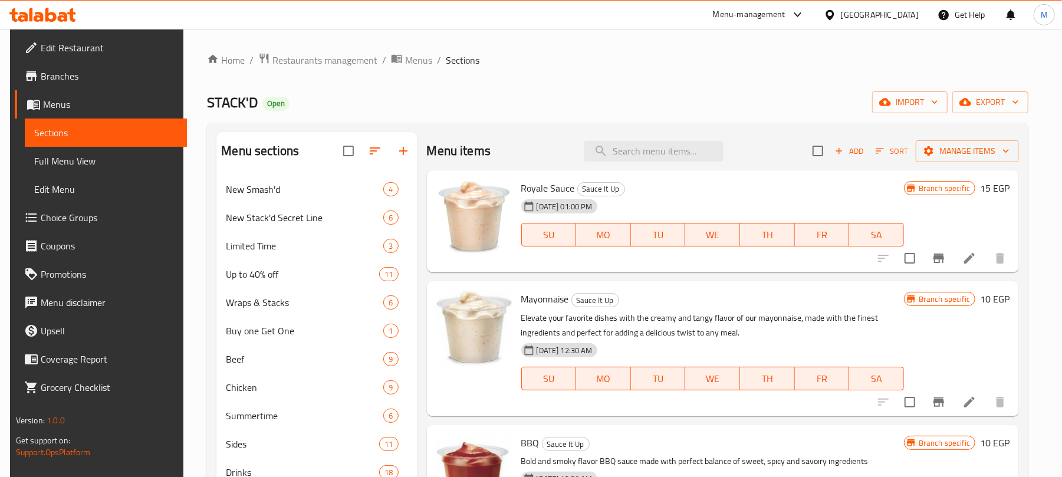
click at [552, 190] on span "Royale Sauce" at bounding box center [548, 188] width 54 height 18
copy h6 "Royale Sauce"
click at [964, 263] on icon at bounding box center [969, 258] width 11 height 11
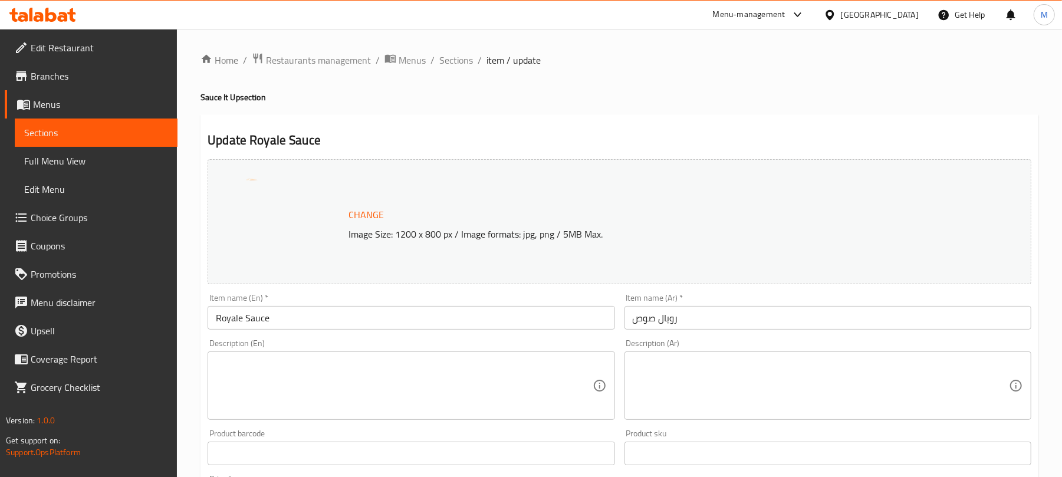
click at [669, 326] on input "رويال صوص" at bounding box center [827, 318] width 407 height 24
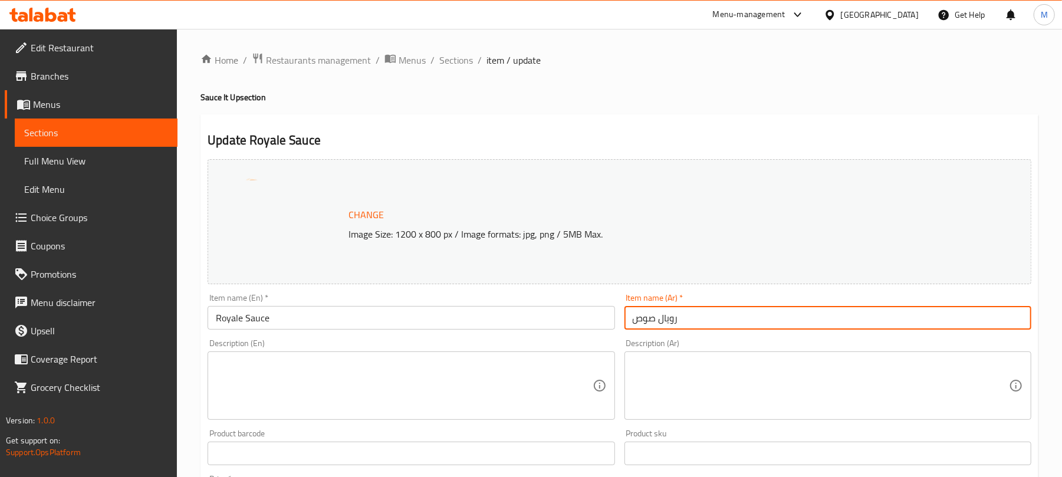
click at [669, 326] on input "رويال صوص" at bounding box center [827, 318] width 407 height 24
click at [465, 62] on span "Sections" at bounding box center [456, 60] width 34 height 14
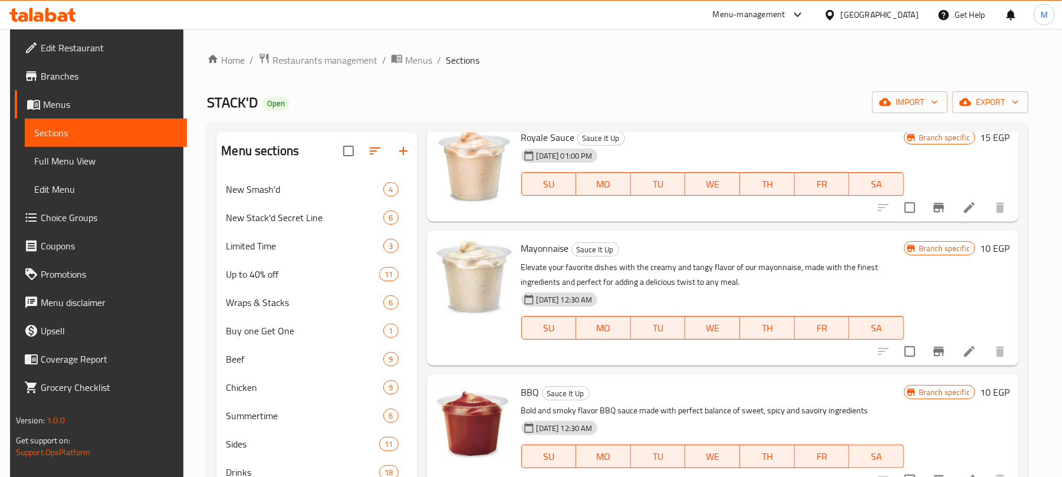
scroll to position [78, 0]
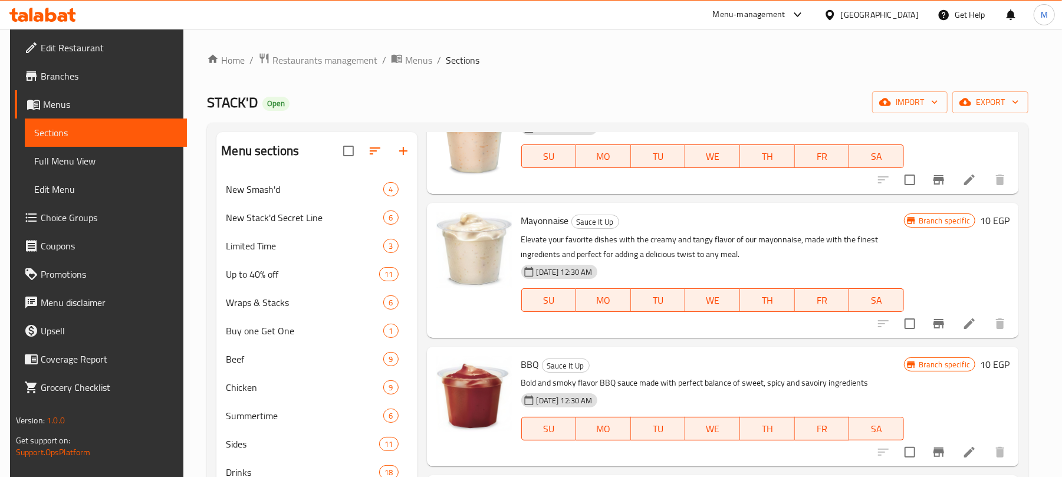
click at [551, 219] on span "Mayonnaise" at bounding box center [545, 221] width 48 height 18
copy h6 "Mayonnaise"
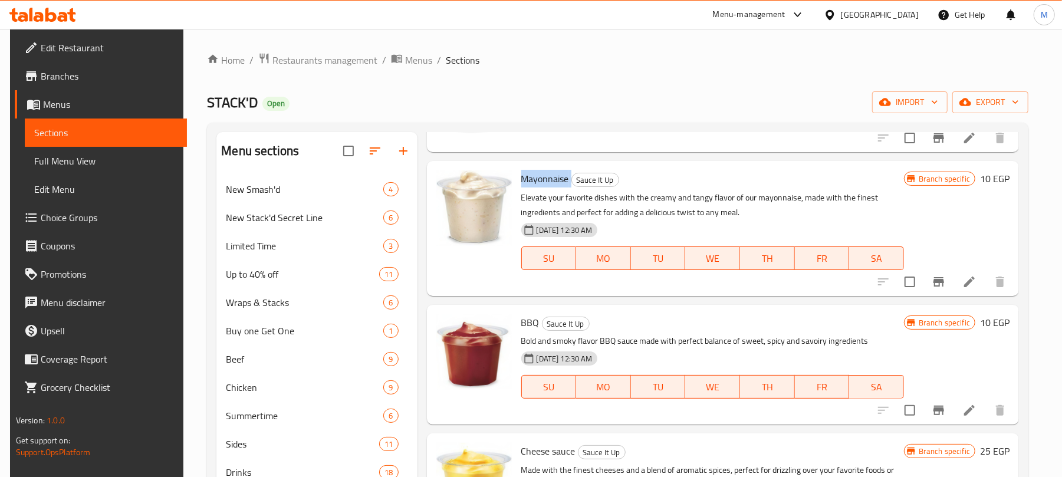
scroll to position [157, 0]
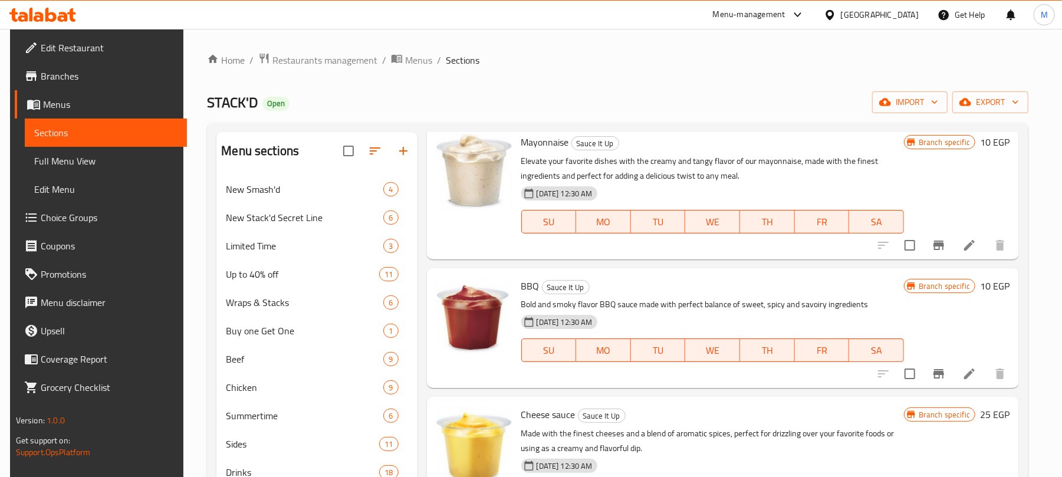
click at [526, 284] on span "BBQ" at bounding box center [530, 286] width 18 height 18
copy h6 "BBQ"
click at [965, 371] on icon at bounding box center [969, 374] width 14 height 14
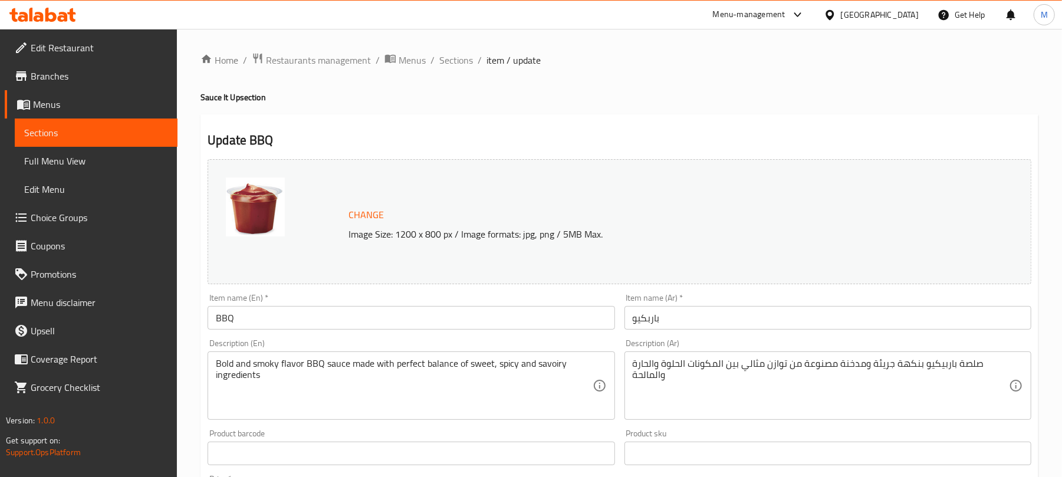
click at [657, 322] on input "باربكيو" at bounding box center [827, 318] width 407 height 24
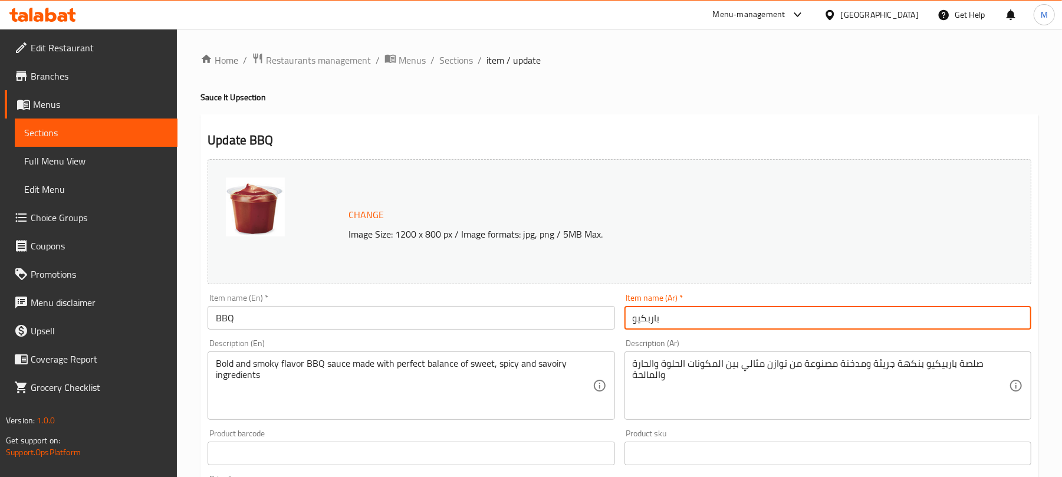
click at [657, 322] on input "باربكيو" at bounding box center [827, 318] width 407 height 24
click at [463, 62] on span "Sections" at bounding box center [456, 60] width 34 height 14
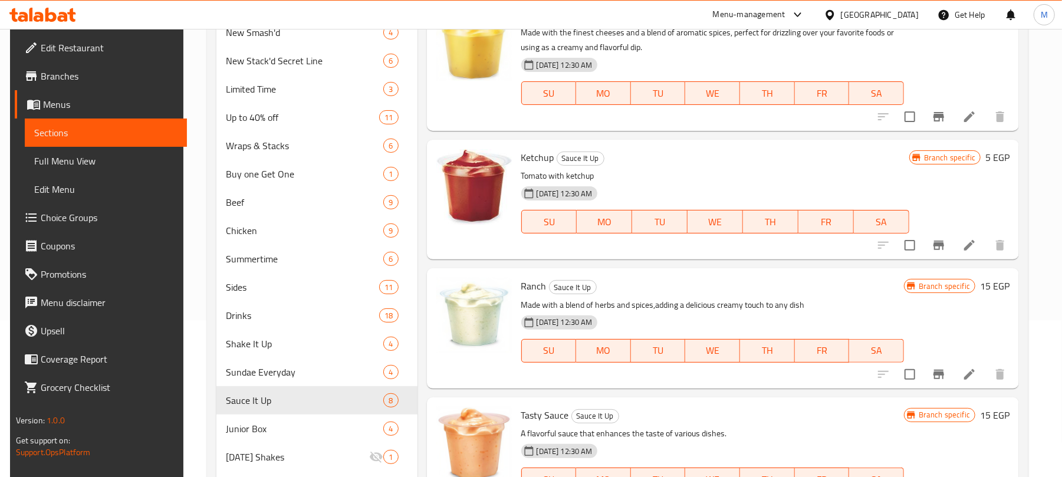
scroll to position [236, 0]
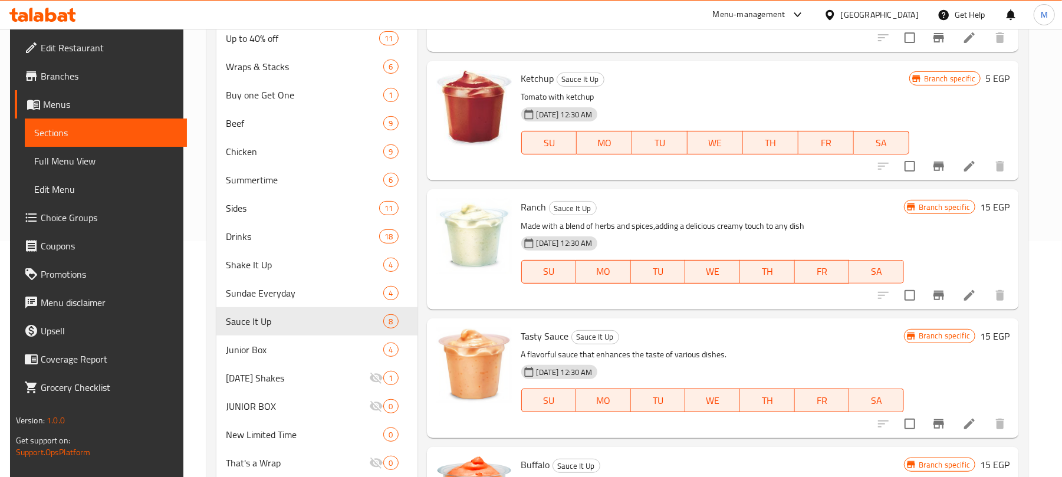
click at [529, 203] on span "Ranch" at bounding box center [533, 207] width 25 height 18
copy h6 "Ranch"
click at [966, 295] on icon at bounding box center [969, 295] width 11 height 11
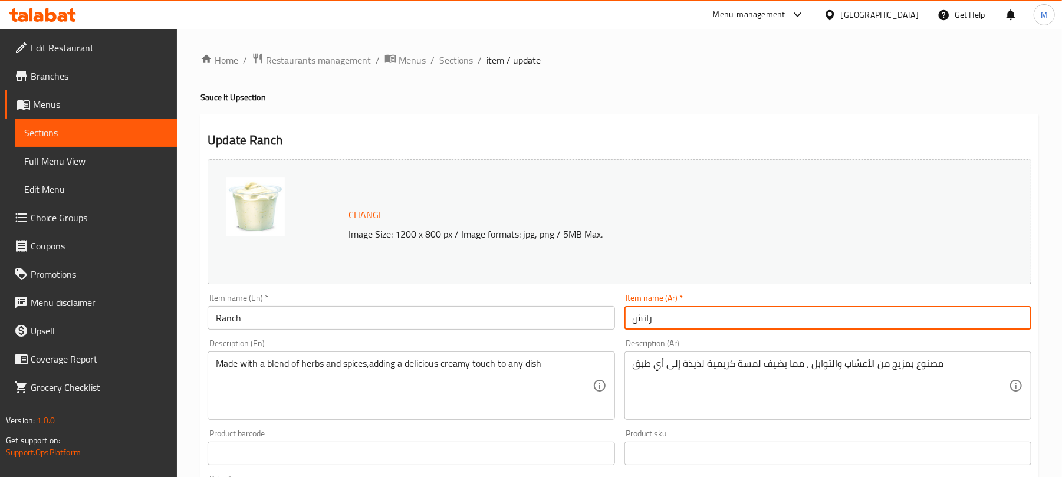
click at [658, 320] on input "رانش" at bounding box center [827, 318] width 407 height 24
click at [448, 64] on span "Sections" at bounding box center [456, 60] width 34 height 14
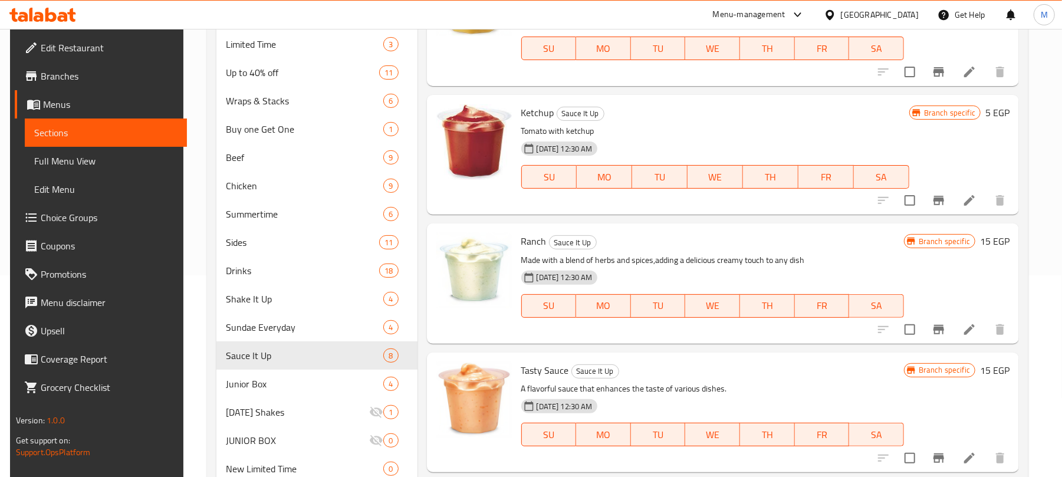
scroll to position [359, 0]
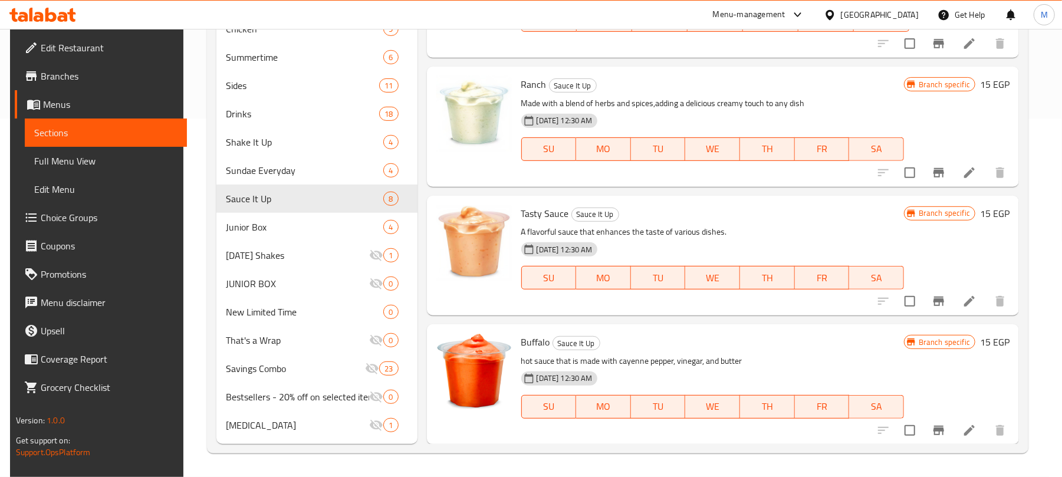
click at [532, 215] on span "Tasty Sauce" at bounding box center [545, 214] width 48 height 18
click at [534, 213] on span "Tasty Sauce" at bounding box center [545, 214] width 48 height 18
copy h6 "Tasty Sauce"
click at [963, 301] on icon at bounding box center [969, 301] width 14 height 14
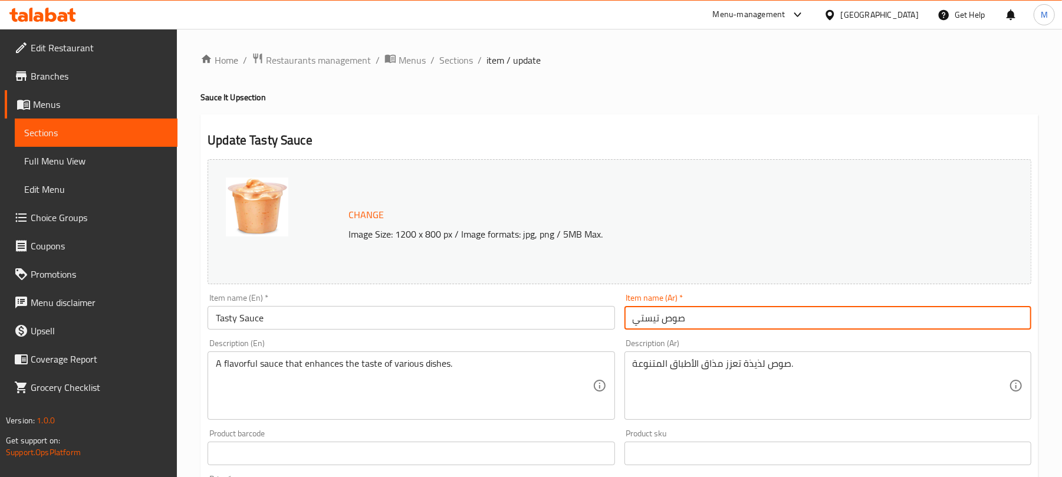
click at [705, 317] on input "صوص تيستي" at bounding box center [827, 318] width 407 height 24
click at [456, 65] on span "Sections" at bounding box center [456, 60] width 34 height 14
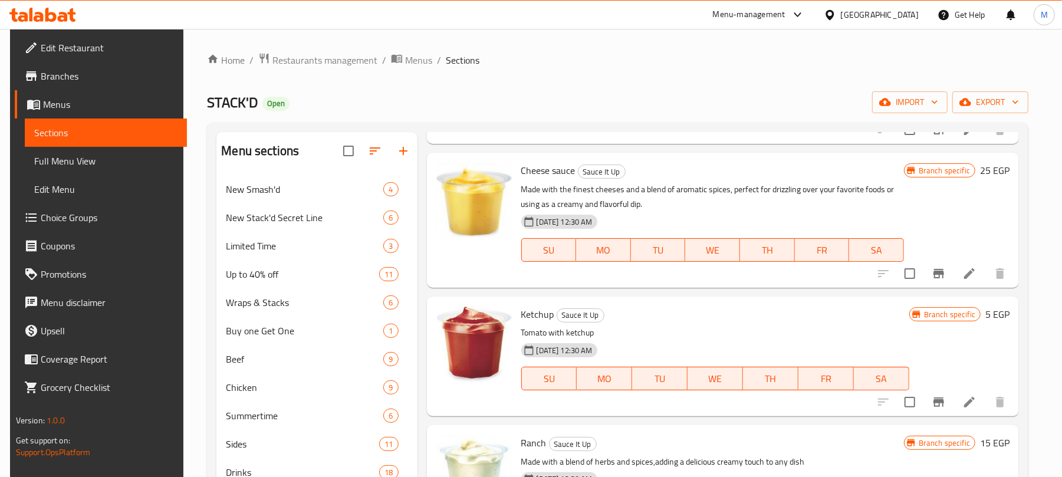
scroll to position [359, 0]
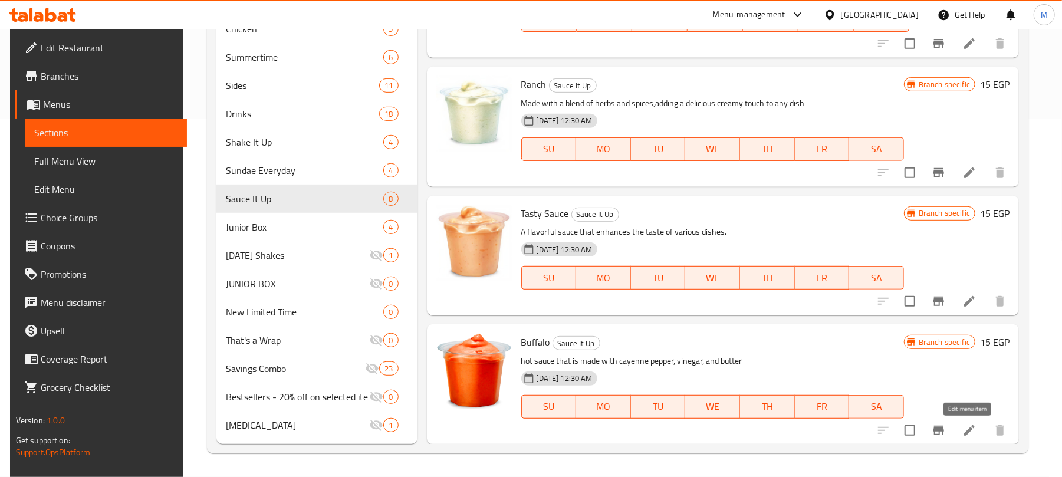
click at [963, 432] on icon at bounding box center [969, 430] width 14 height 14
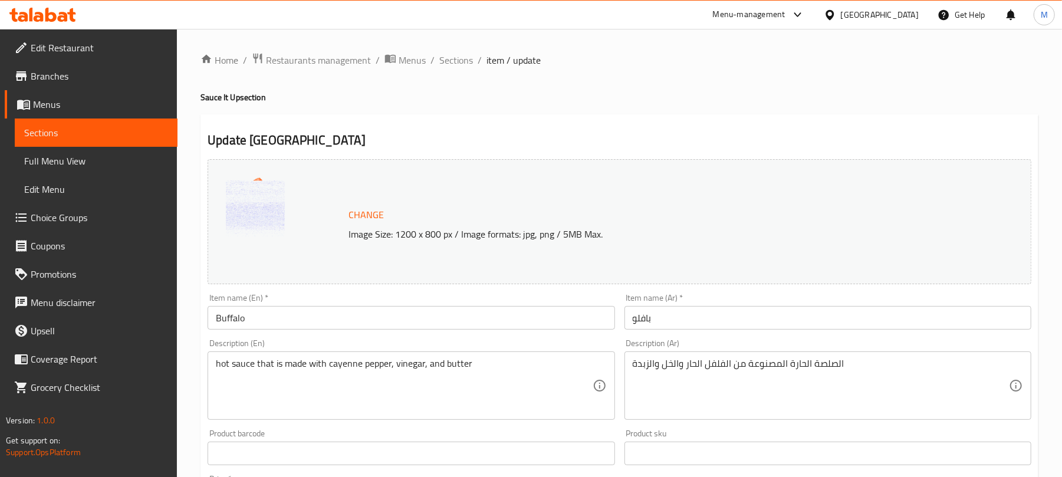
click at [429, 324] on input "Buffalo" at bounding box center [411, 318] width 407 height 24
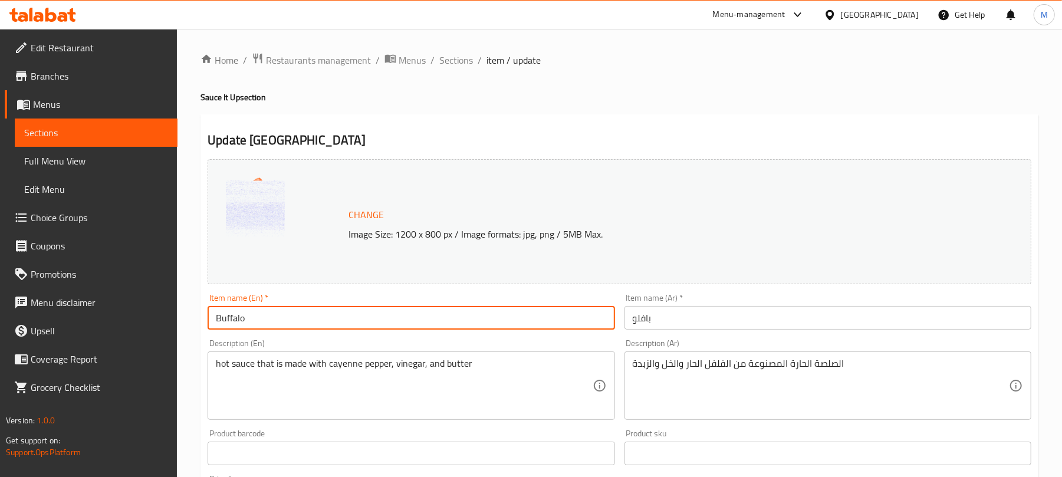
click at [429, 324] on input "Buffalo" at bounding box center [411, 318] width 407 height 24
click at [684, 310] on input "بافلو" at bounding box center [827, 318] width 407 height 24
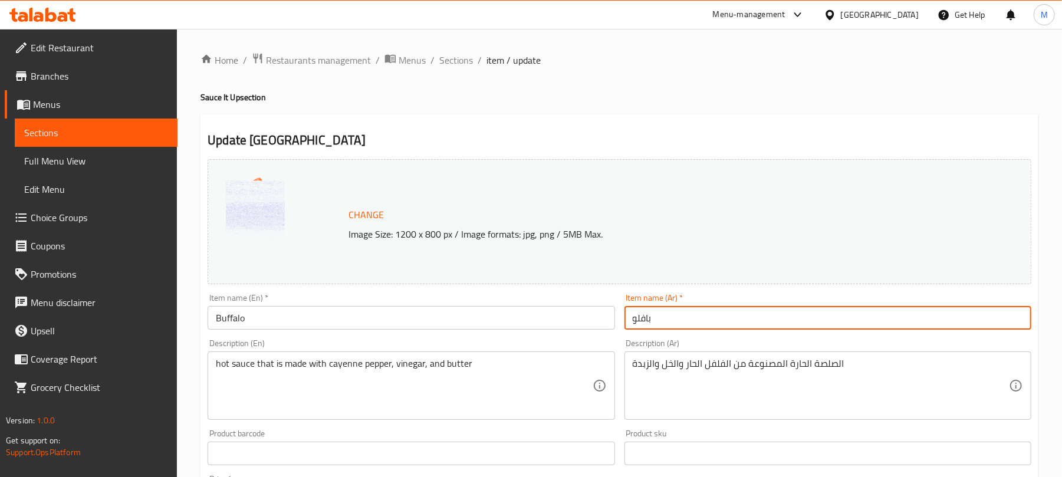
click at [684, 310] on input "بافلو" at bounding box center [827, 318] width 407 height 24
drag, startPoint x: 668, startPoint y: 96, endPoint x: 650, endPoint y: 323, distance: 228.3
click at [650, 323] on input "بافلو" at bounding box center [827, 318] width 407 height 24
click at [633, 123] on div "Update Buffalo Change Image Size: 1200 x 800 px / Image formats: jpg, png / 5MB…" at bounding box center [619, 465] width 838 height 703
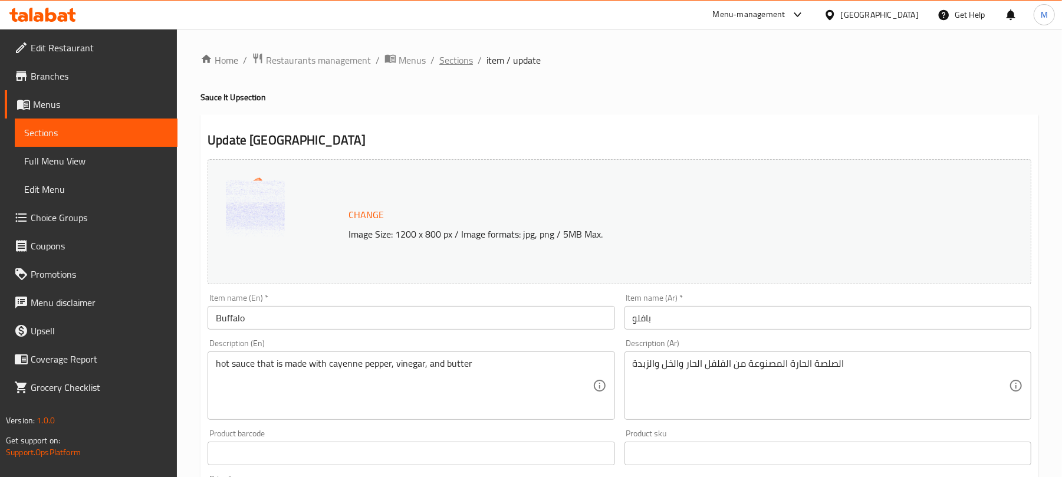
click at [459, 64] on span "Sections" at bounding box center [456, 60] width 34 height 14
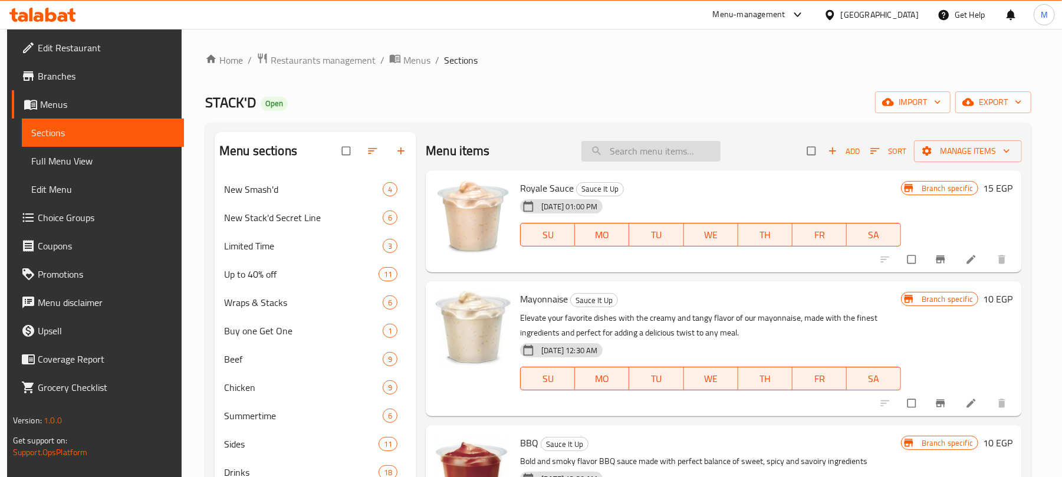
click at [634, 152] on input "search" at bounding box center [650, 151] width 139 height 21
paste input "Chicken Strips"
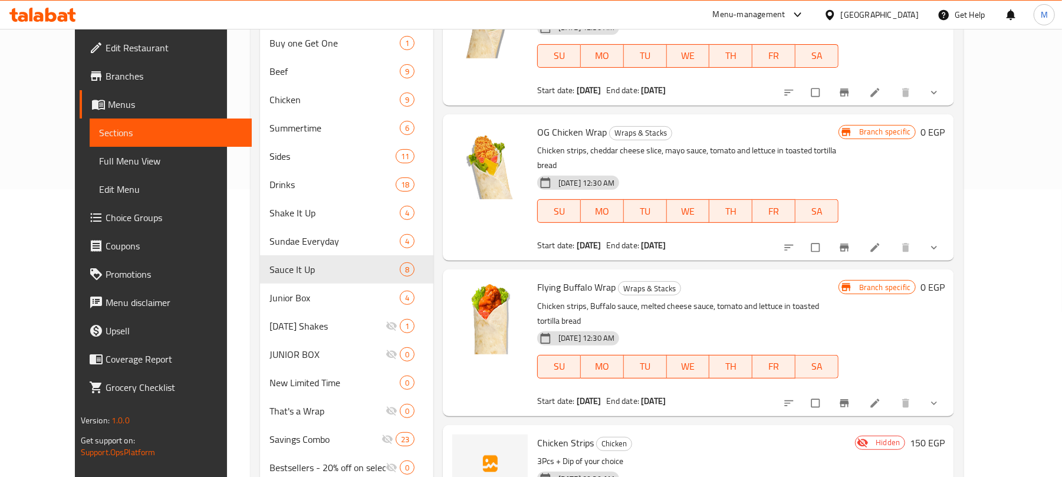
scroll to position [314, 0]
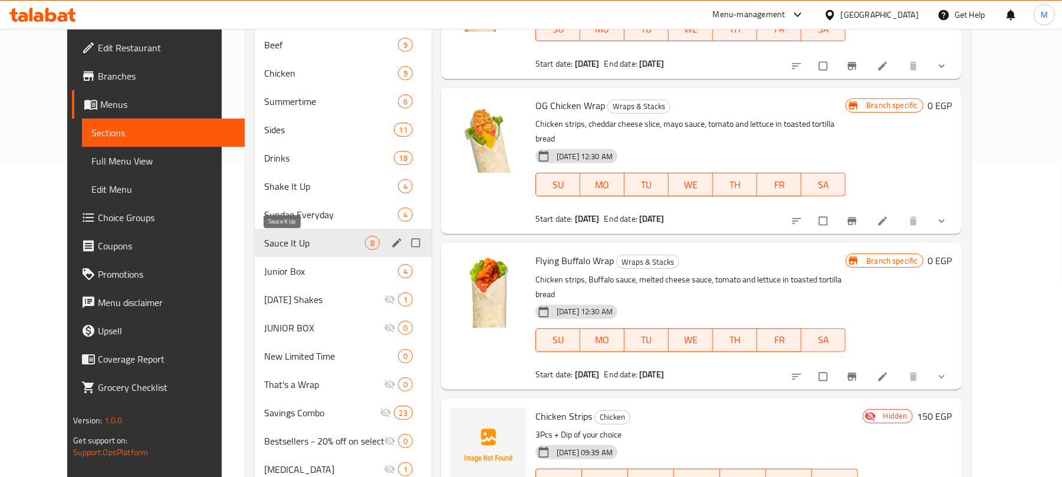
type input "Chicken Strips"
click at [287, 243] on span "Sauce It Up" at bounding box center [314, 243] width 100 height 14
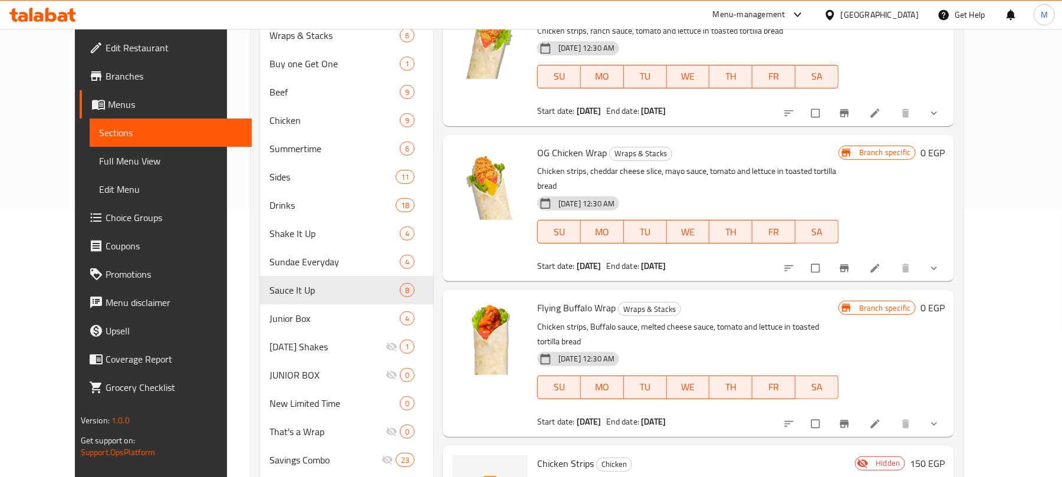
scroll to position [359, 0]
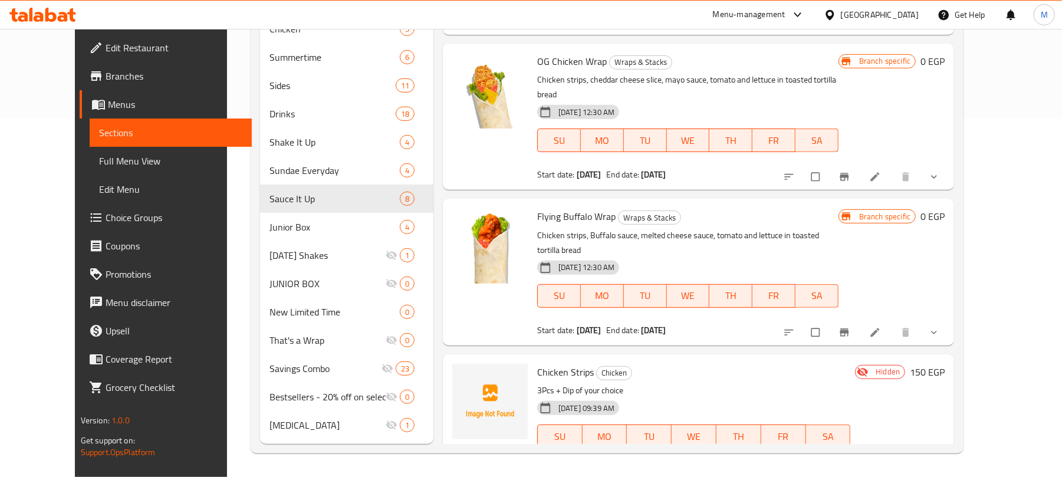
click at [940, 455] on icon "show more" at bounding box center [934, 461] width 12 height 12
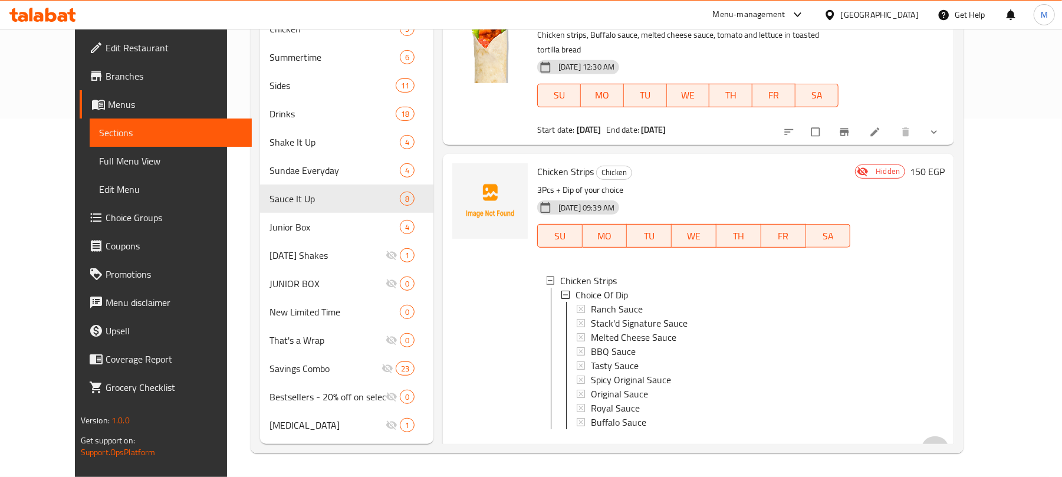
click at [881, 443] on icon at bounding box center [875, 449] width 12 height 12
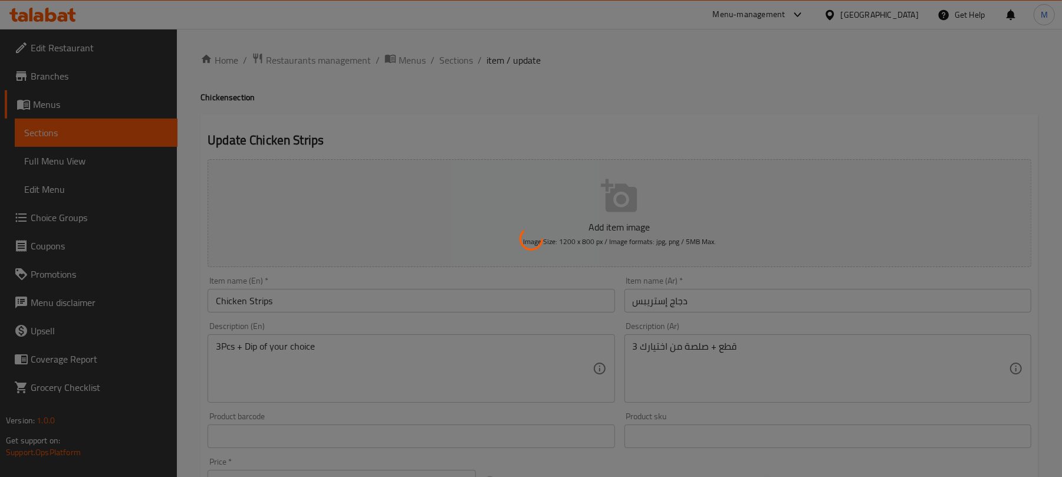
type input "إختيار الصوص"
type input "1"
type input "إختيار الصوص"
type input "1"
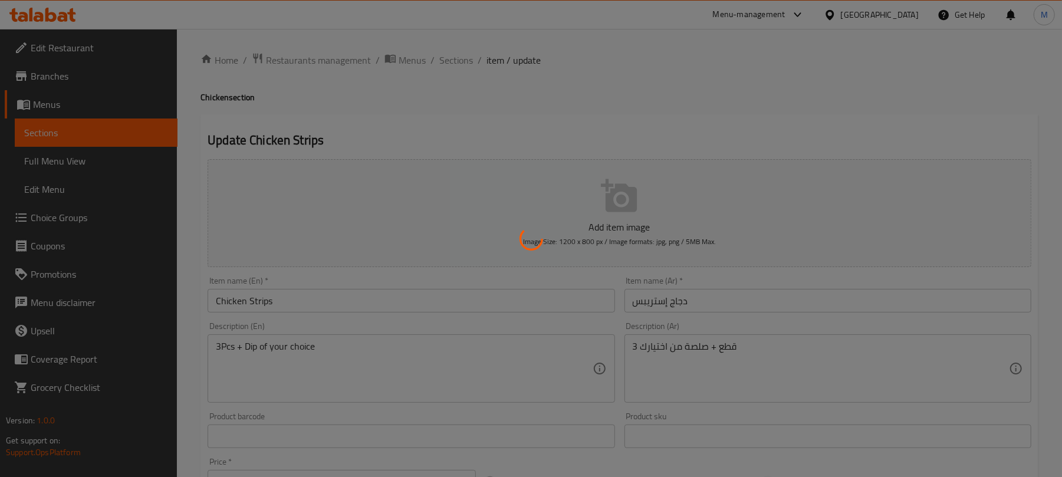
type input "1"
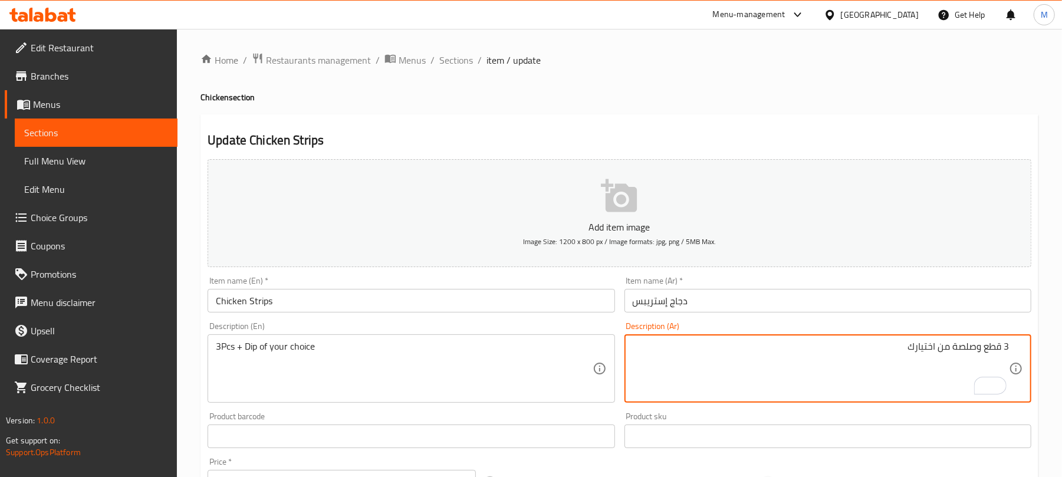
type textarea "3 قطع وصلصة من اختيارك"
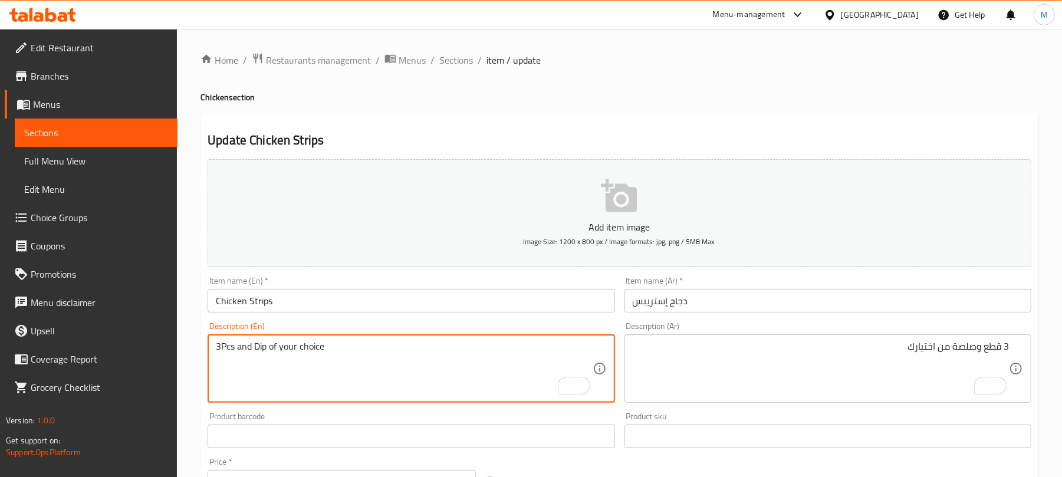
click at [506, 111] on div "Home / Restaurants management / Menus / Sections / item / update Chicken sectio…" at bounding box center [619, 440] width 838 height 776
click at [362, 347] on textarea "3Pcs and Dip of your choice" at bounding box center [404, 369] width 376 height 56
type textarea "3 pcs and dip of your choice"
click at [514, 126] on div "Update Chicken Strips Add item image Image Size: 1200 x 800 px / Image formats:…" at bounding box center [619, 467] width 838 height 706
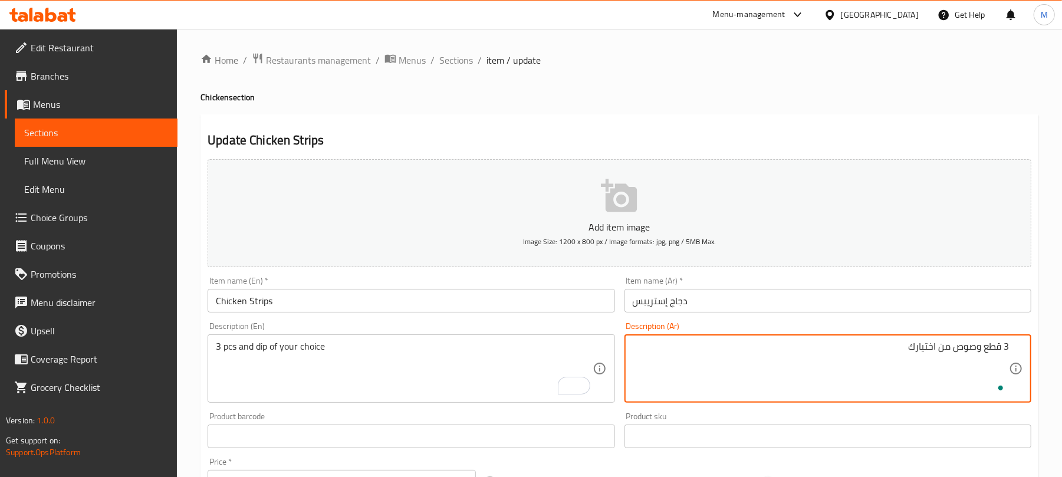
type textarea "3 قطع وصوص من اختيارك"
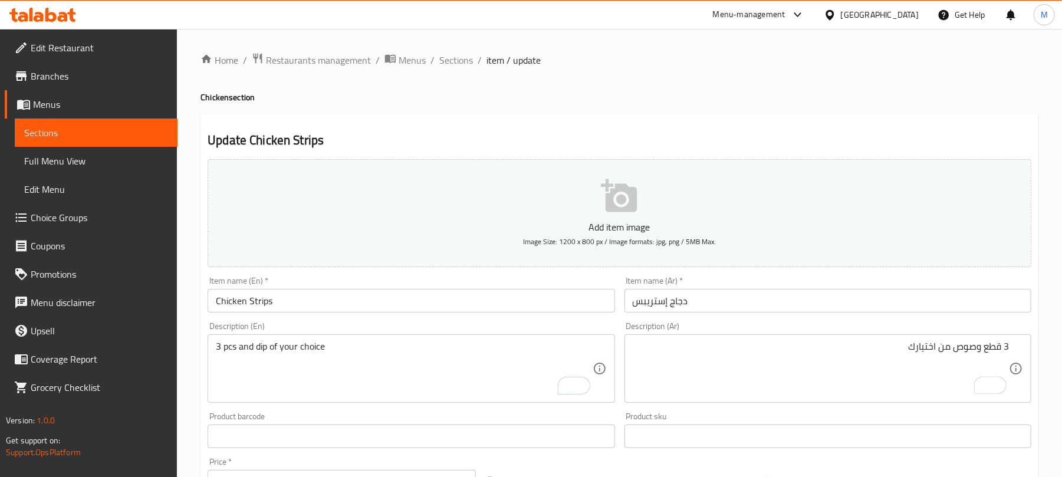
click at [831, 130] on div "Update Chicken Strips Add item image Image Size: 1200 x 800 px / Image formats:…" at bounding box center [619, 467] width 838 height 706
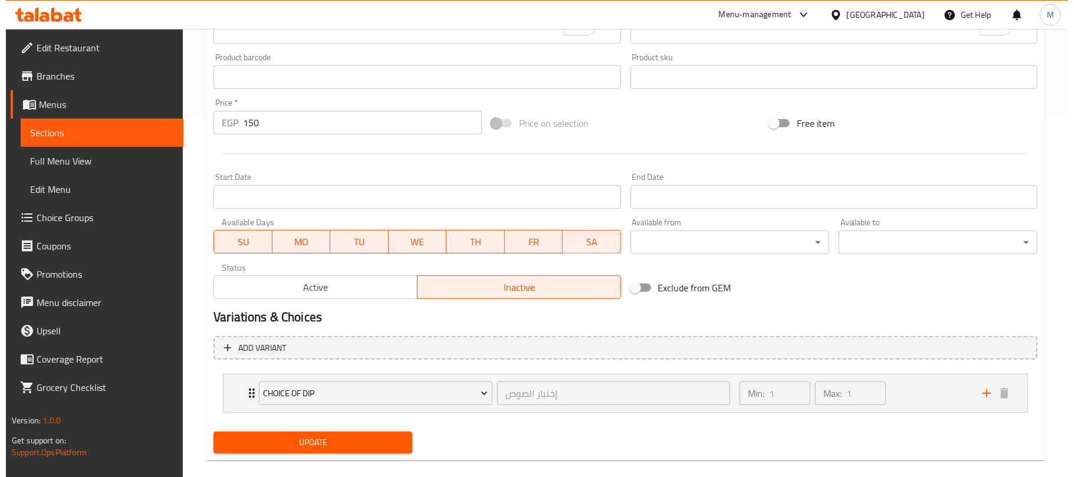
scroll to position [376, 0]
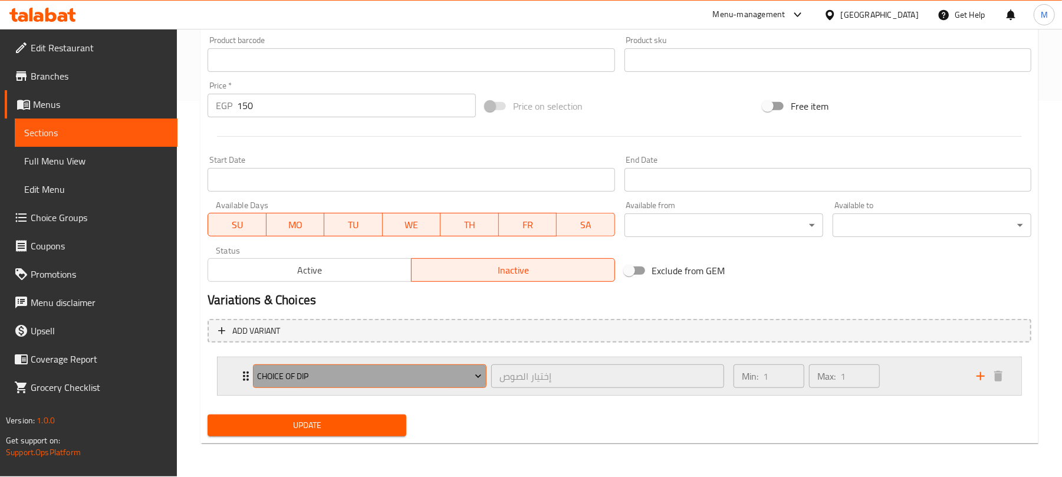
click at [345, 375] on span "Choice Of Dip" at bounding box center [370, 376] width 225 height 15
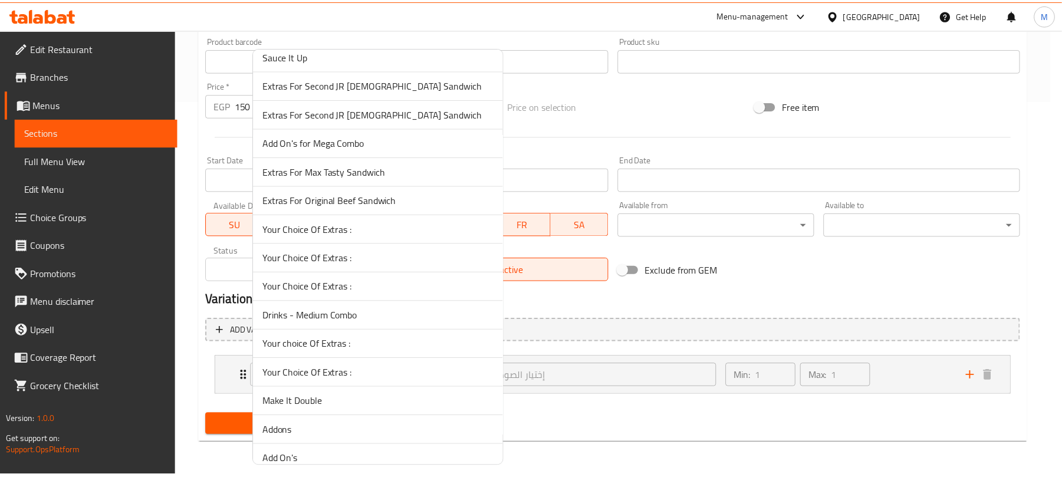
scroll to position [2561, 0]
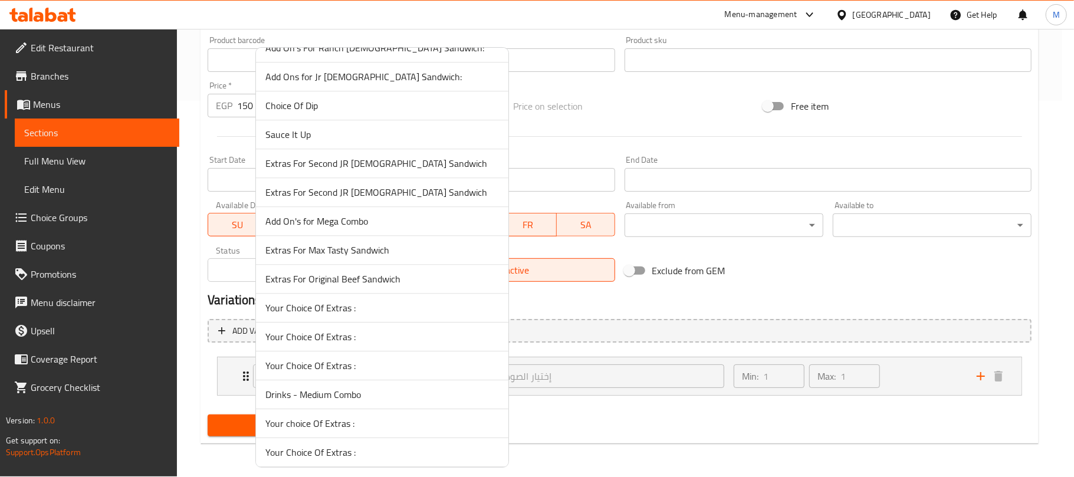
click at [310, 141] on span "Sauce It Up" at bounding box center [381, 134] width 233 height 14
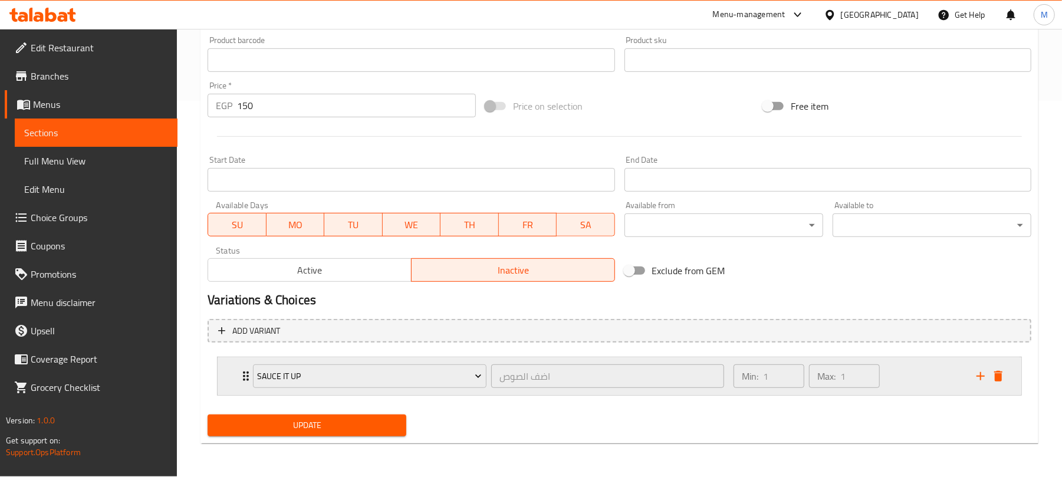
click at [238, 373] on div "Sauce It Up اضف الصوص ​ Min: 1 ​ Max: 1 ​" at bounding box center [620, 376] width 804 height 38
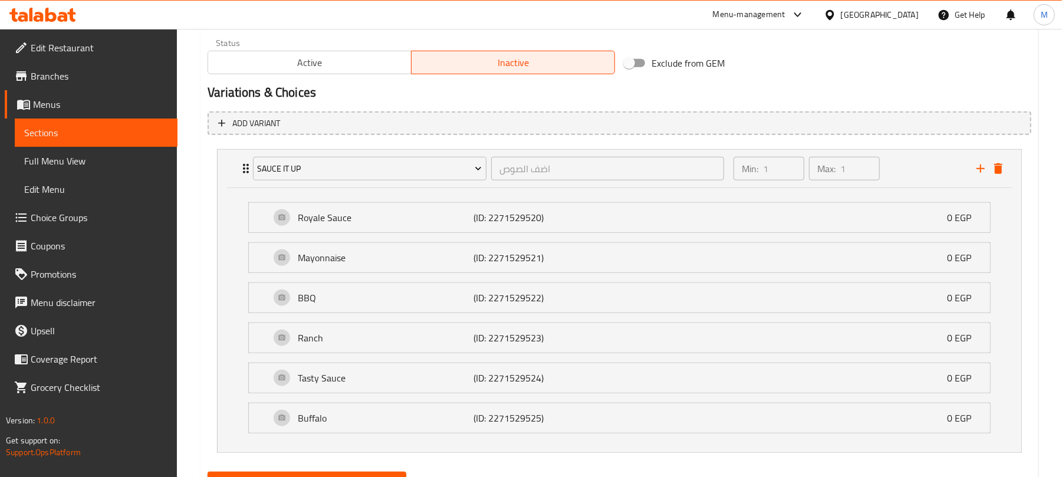
scroll to position [644, 0]
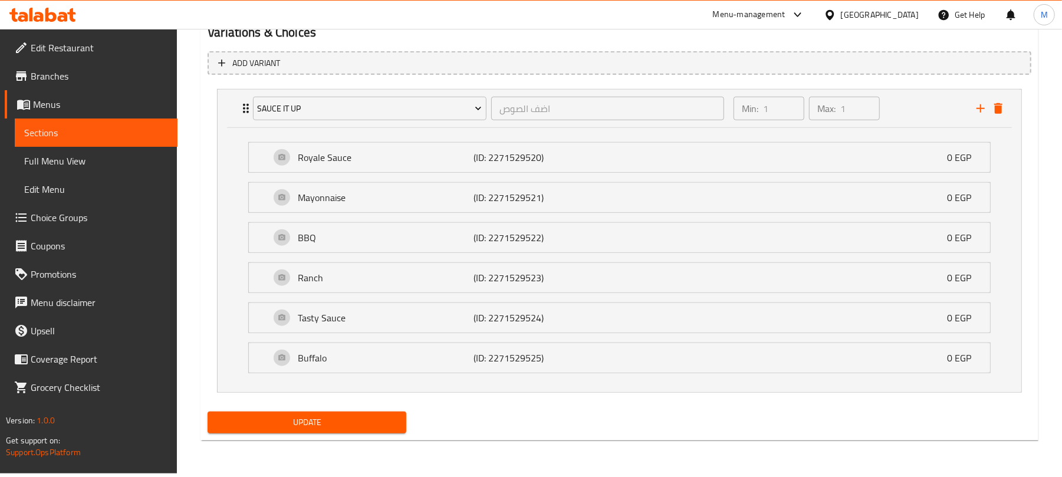
click at [291, 422] on span "Update" at bounding box center [307, 422] width 180 height 15
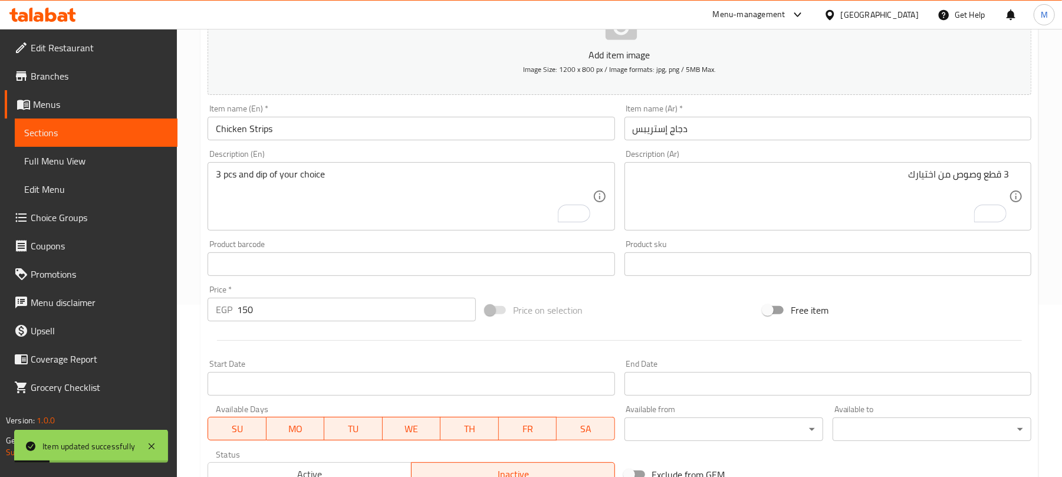
scroll to position [0, 0]
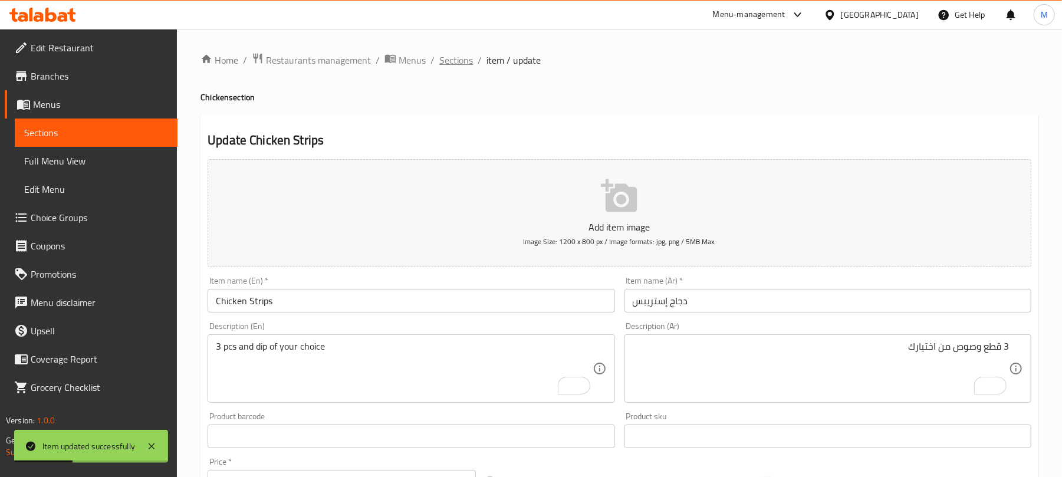
click at [441, 60] on span "Sections" at bounding box center [456, 60] width 34 height 14
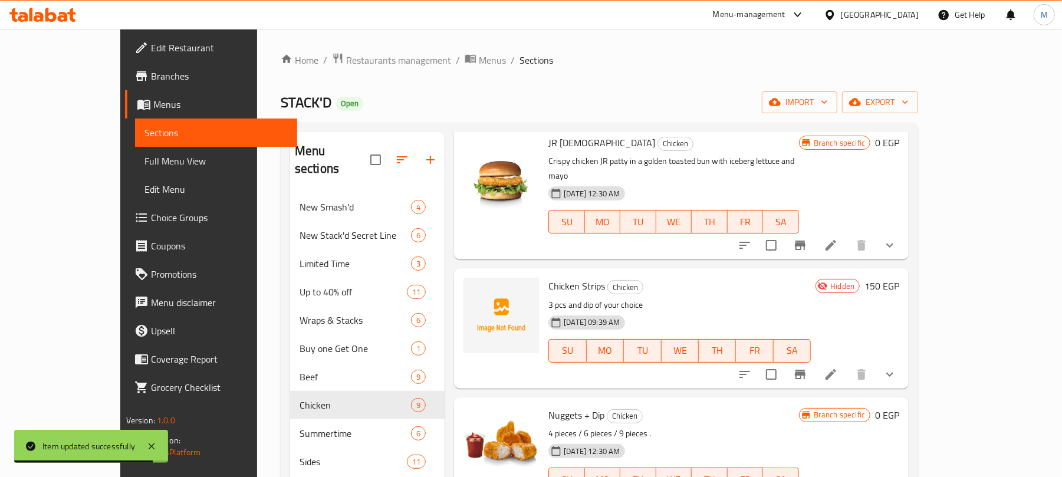
scroll to position [78, 0]
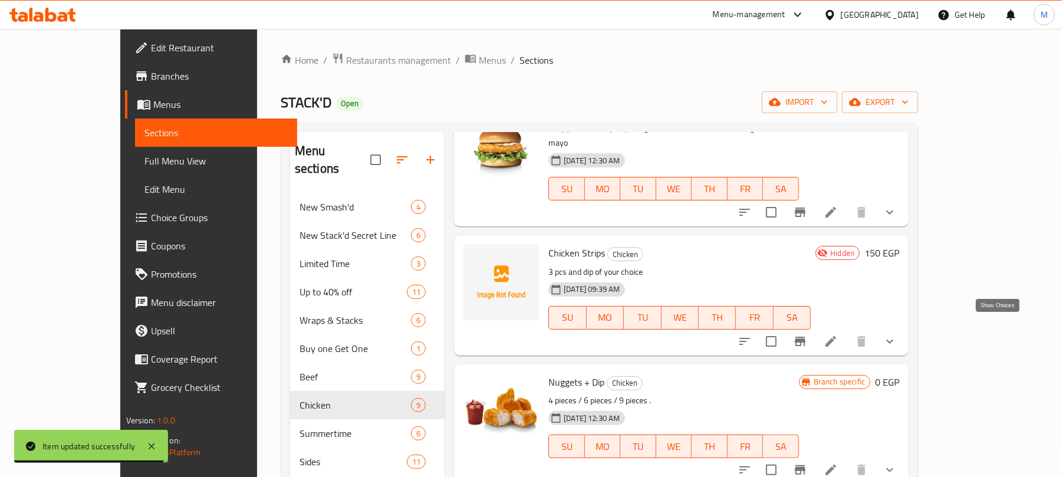
click at [897, 334] on icon "show more" at bounding box center [890, 341] width 14 height 14
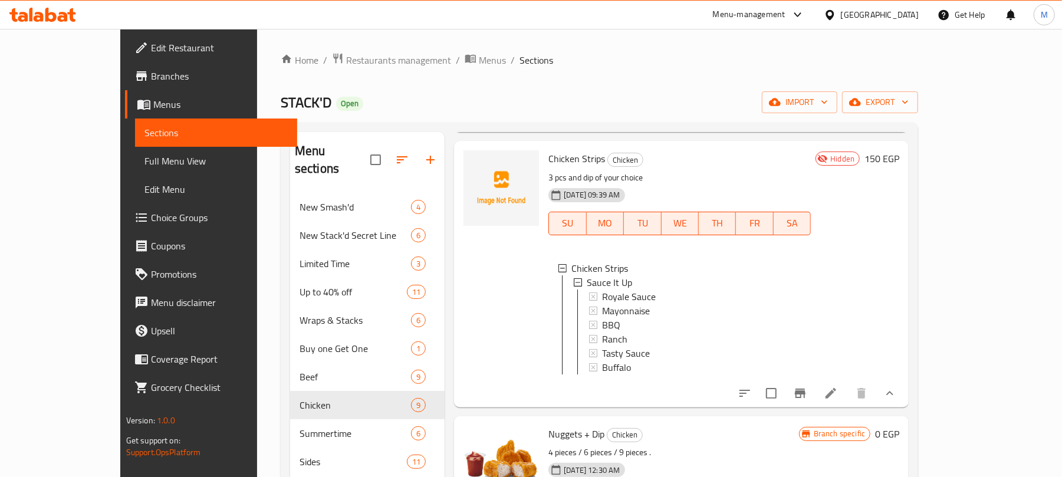
scroll to position [157, 0]
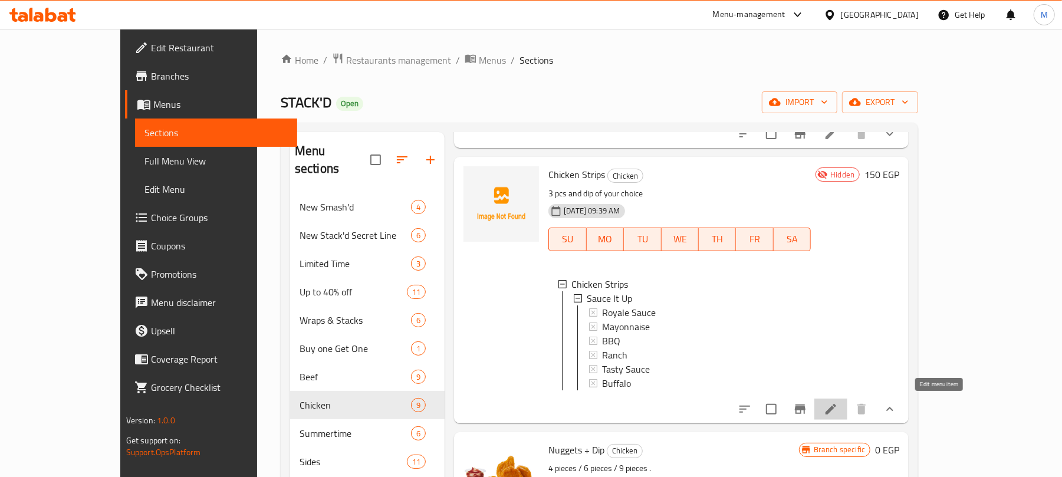
click at [838, 407] on icon at bounding box center [831, 409] width 14 height 14
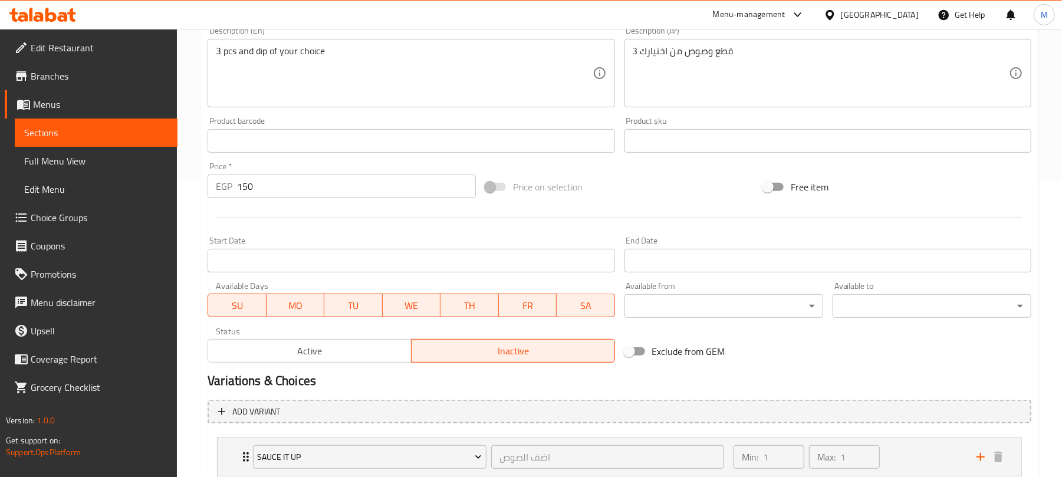
scroll to position [376, 0]
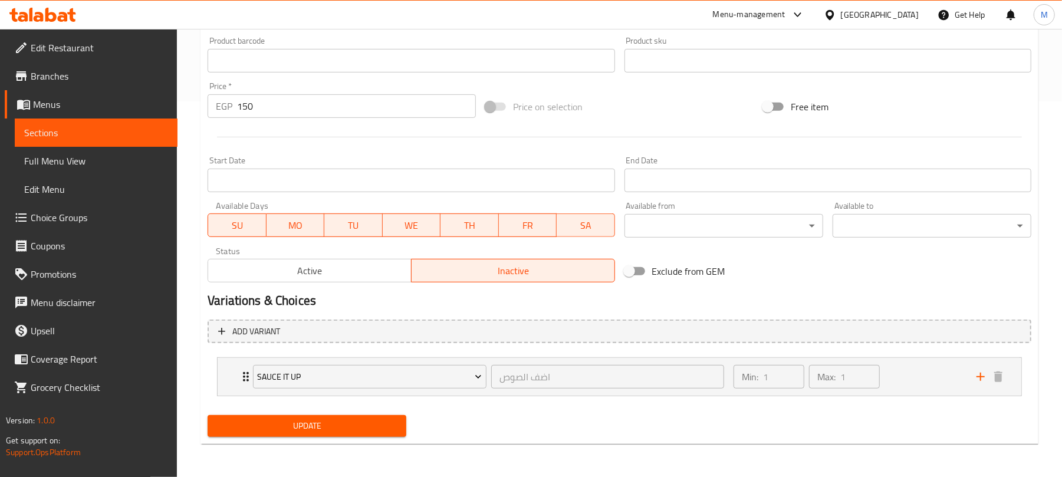
click at [291, 277] on span "Active" at bounding box center [310, 270] width 194 height 17
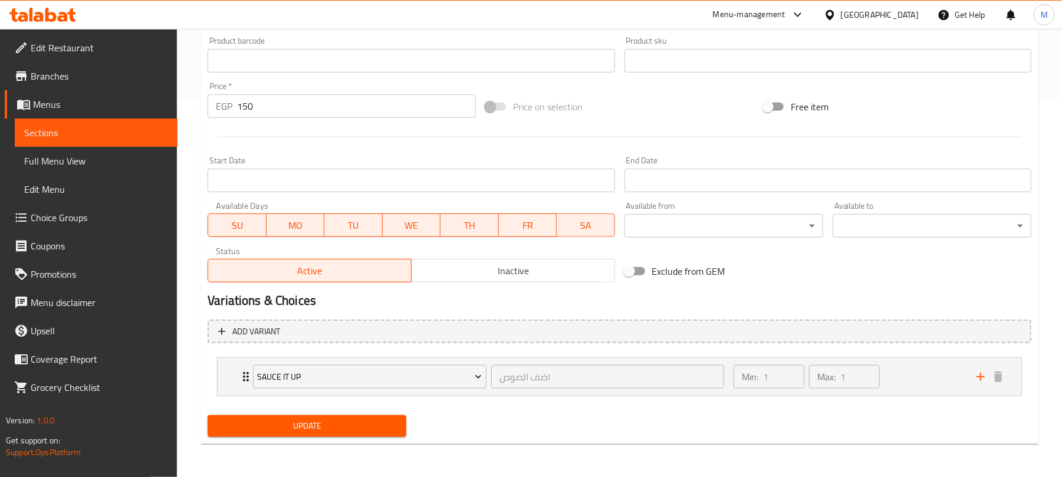
click at [447, 420] on div "Update" at bounding box center [619, 425] width 833 height 31
click at [355, 432] on span "Update" at bounding box center [307, 426] width 180 height 15
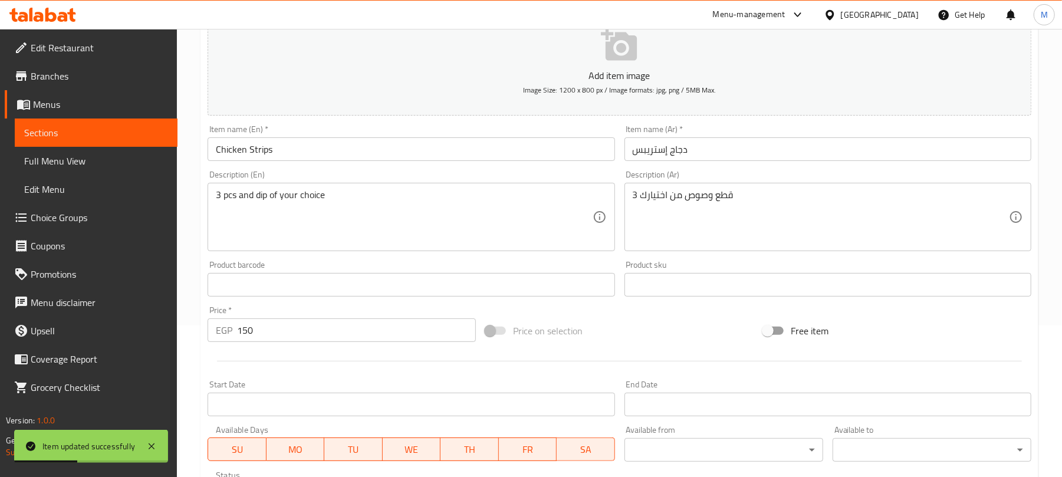
scroll to position [0, 0]
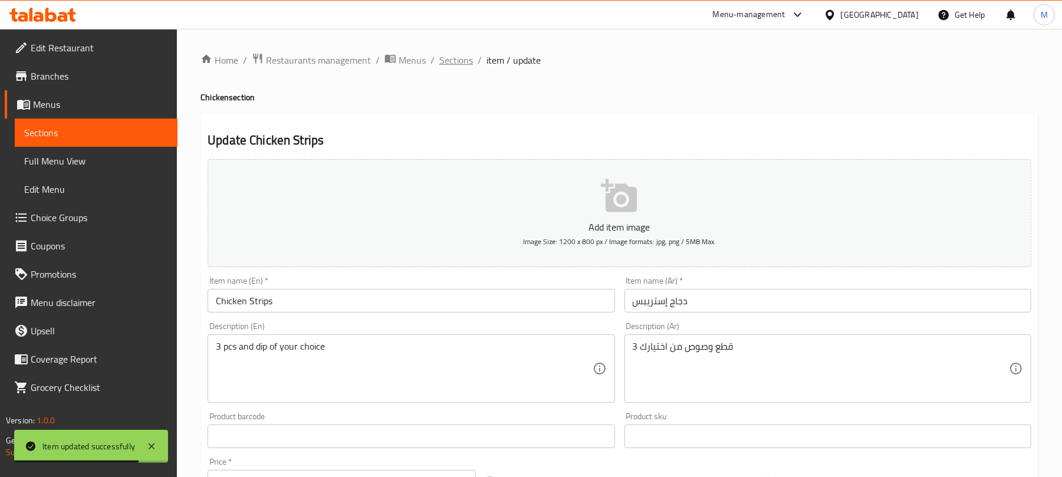
click at [458, 59] on span "Sections" at bounding box center [456, 60] width 34 height 14
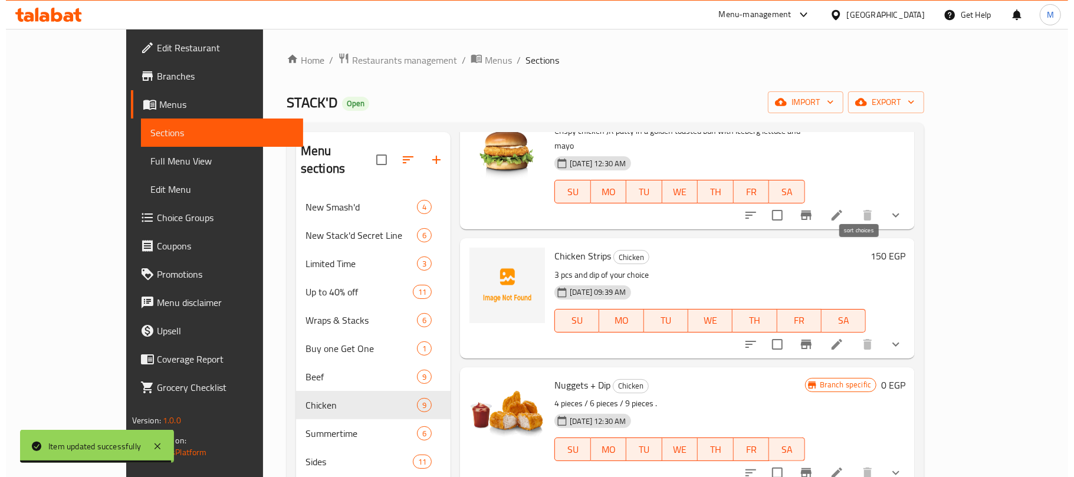
scroll to position [78, 0]
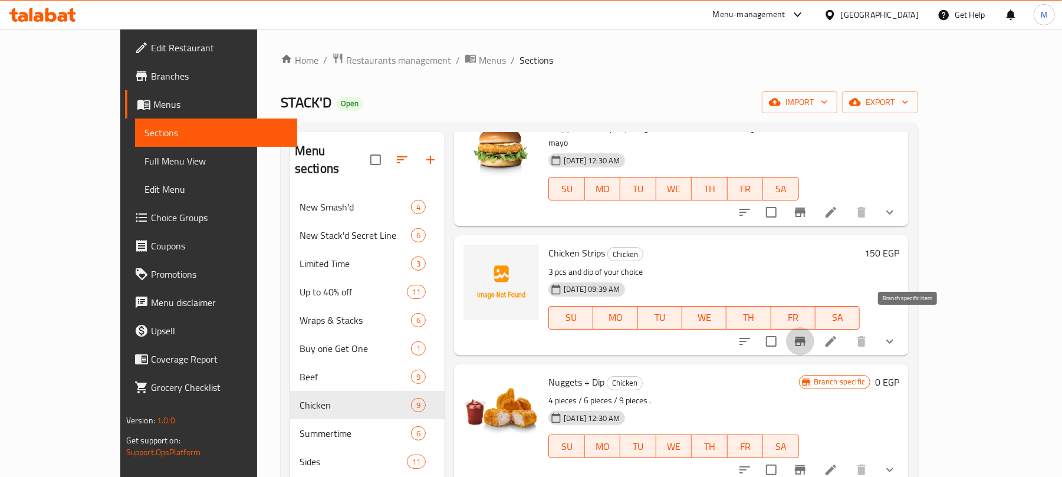
click at [814, 327] on button "Branch-specific-item" at bounding box center [800, 341] width 28 height 28
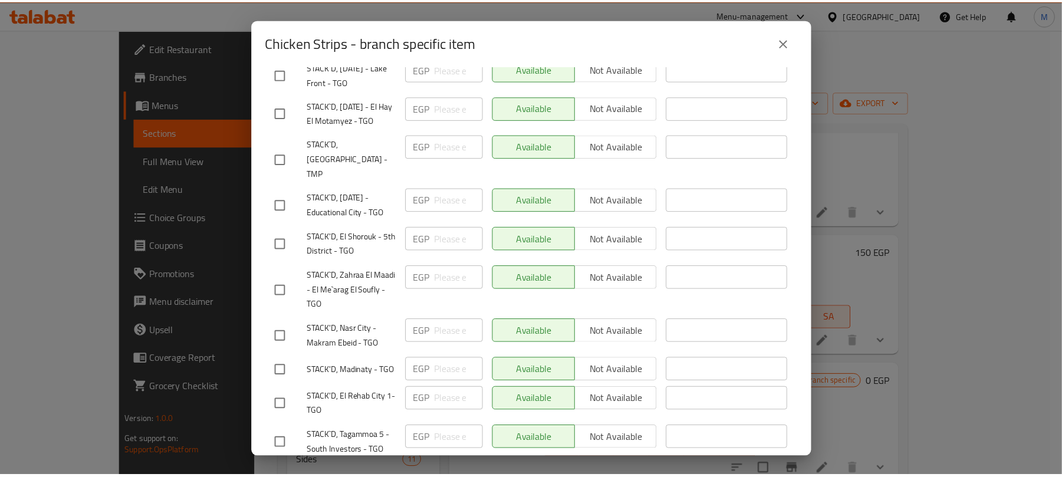
scroll to position [943, 0]
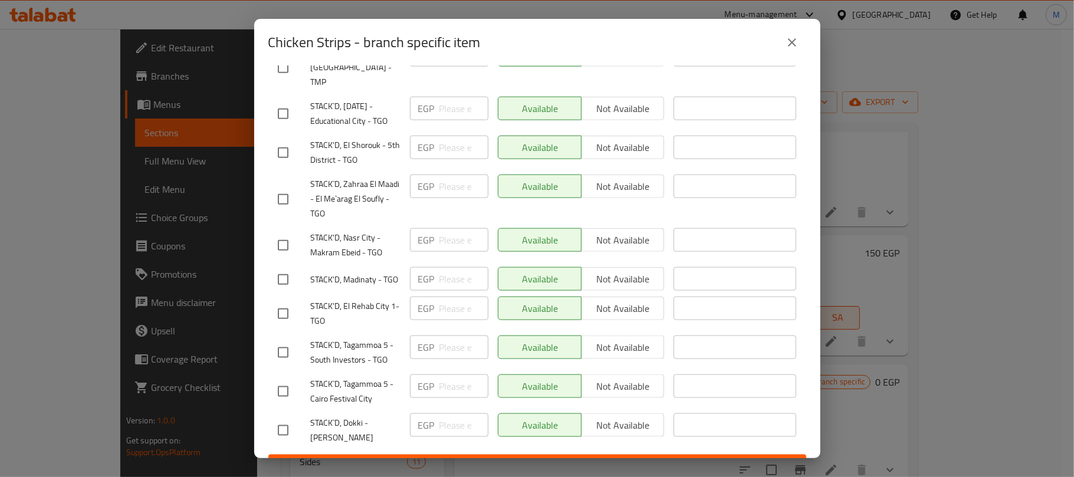
click at [791, 38] on icon "close" at bounding box center [792, 42] width 14 height 14
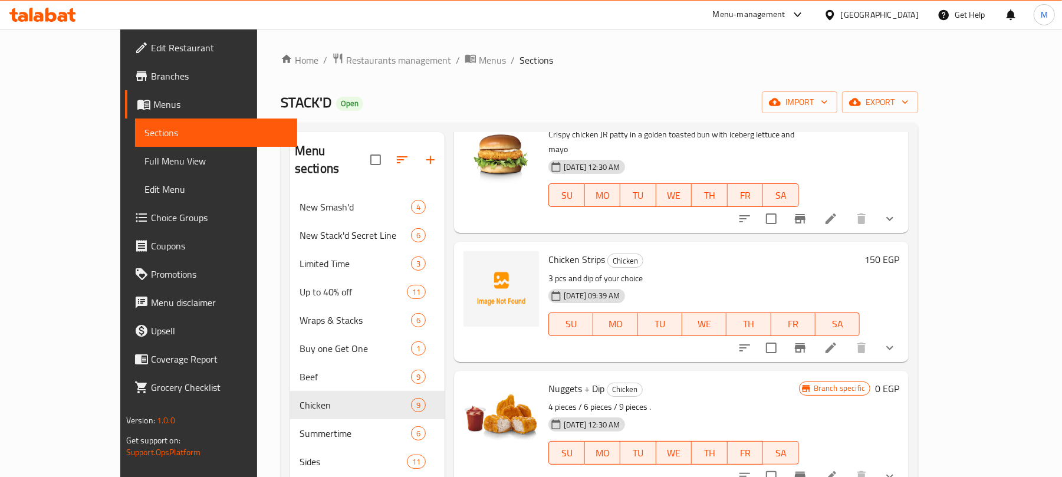
scroll to position [0, 0]
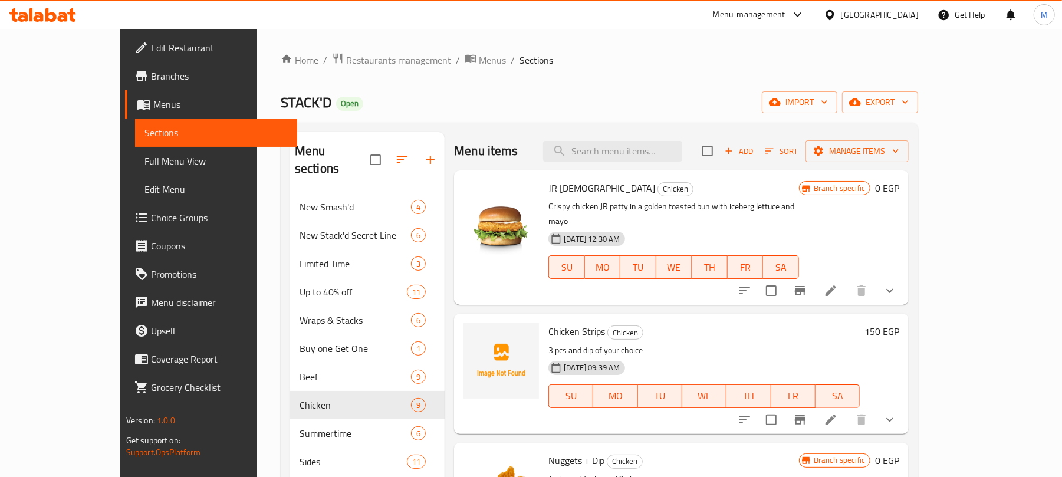
click at [815, 103] on div "STACK'D Open import export" at bounding box center [599, 102] width 637 height 22
click at [861, 97] on icon "button" at bounding box center [855, 102] width 12 height 12
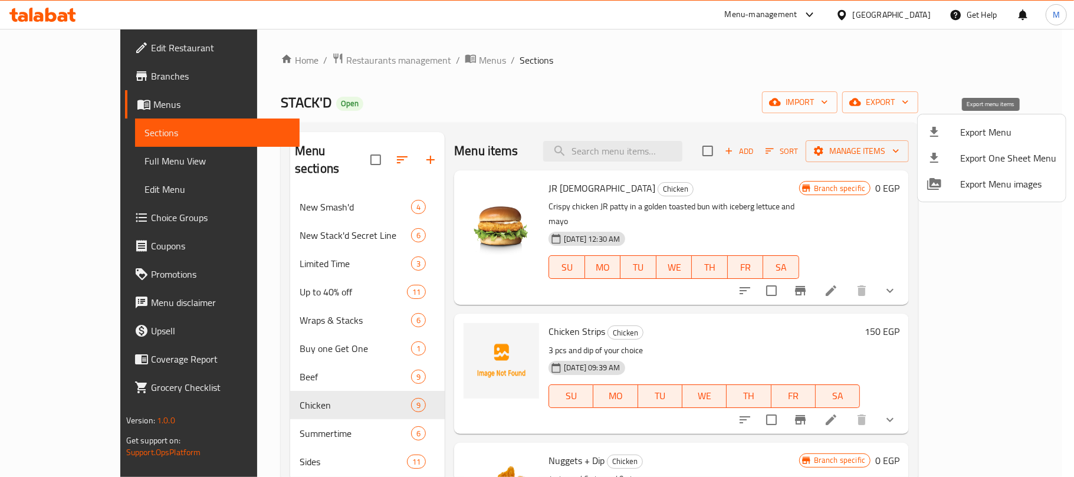
click at [967, 135] on span "Export Menu" at bounding box center [1008, 132] width 96 height 14
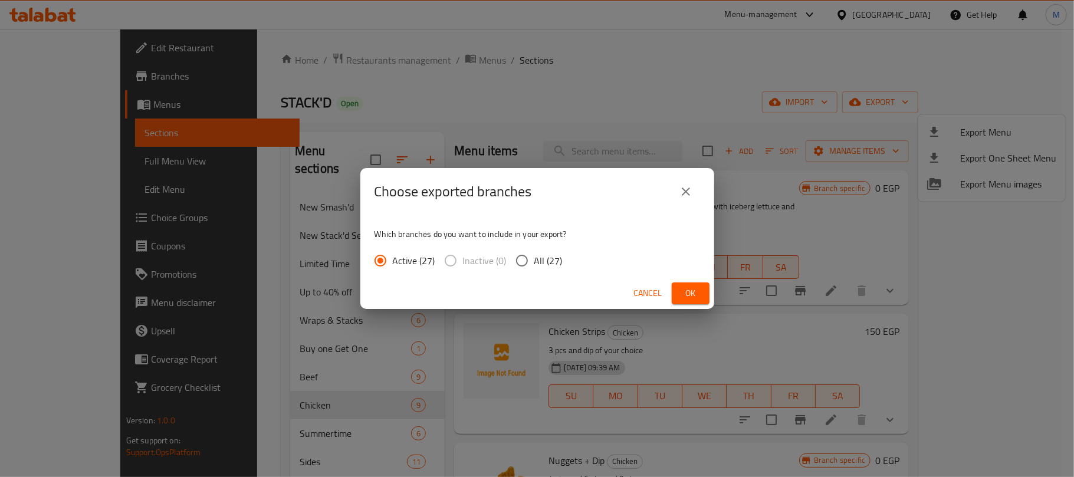
click at [526, 259] on input "All (27)" at bounding box center [521, 260] width 25 height 25
radio input "true"
click at [699, 291] on button "Ok" at bounding box center [691, 293] width 38 height 22
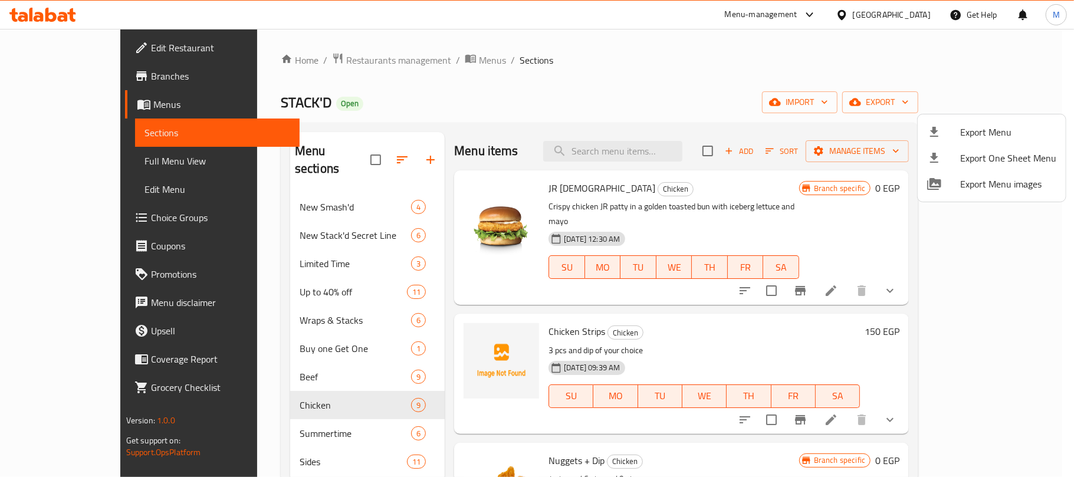
click at [994, 407] on div at bounding box center [537, 238] width 1074 height 477
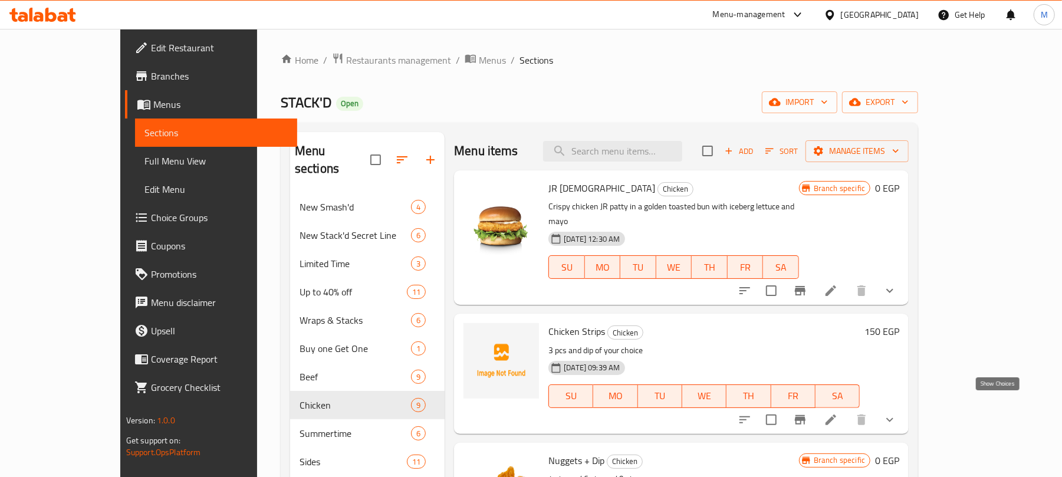
click at [897, 413] on icon "show more" at bounding box center [890, 420] width 14 height 14
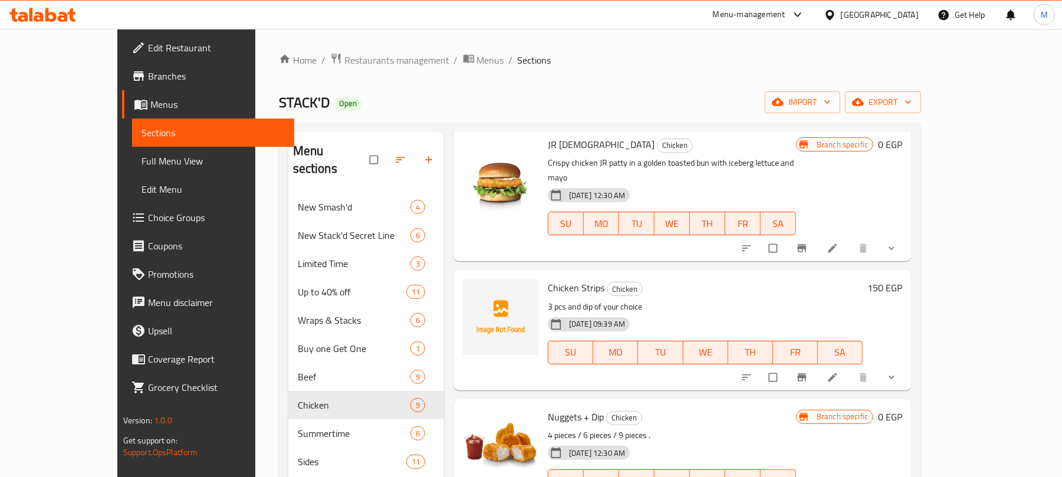
scroll to position [78, 0]
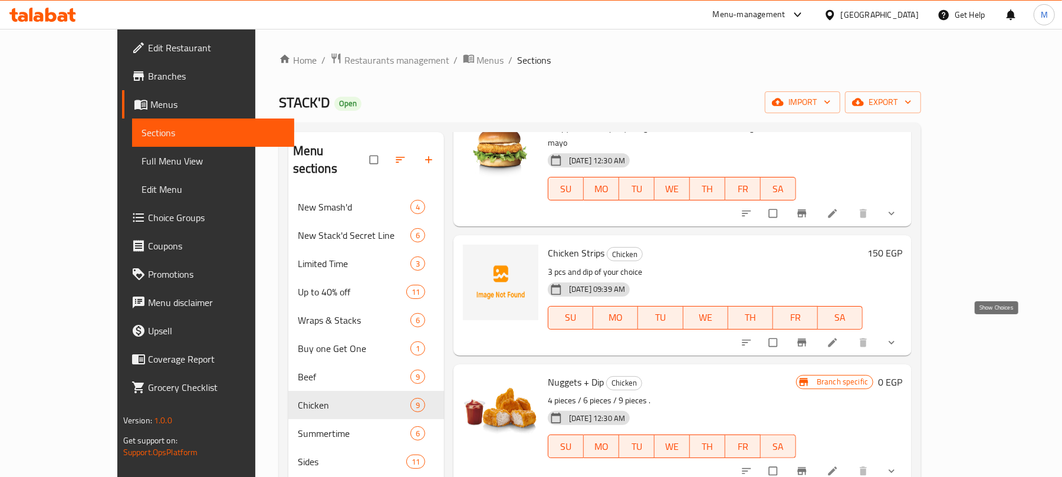
click at [897, 337] on icon "show more" at bounding box center [892, 343] width 12 height 12
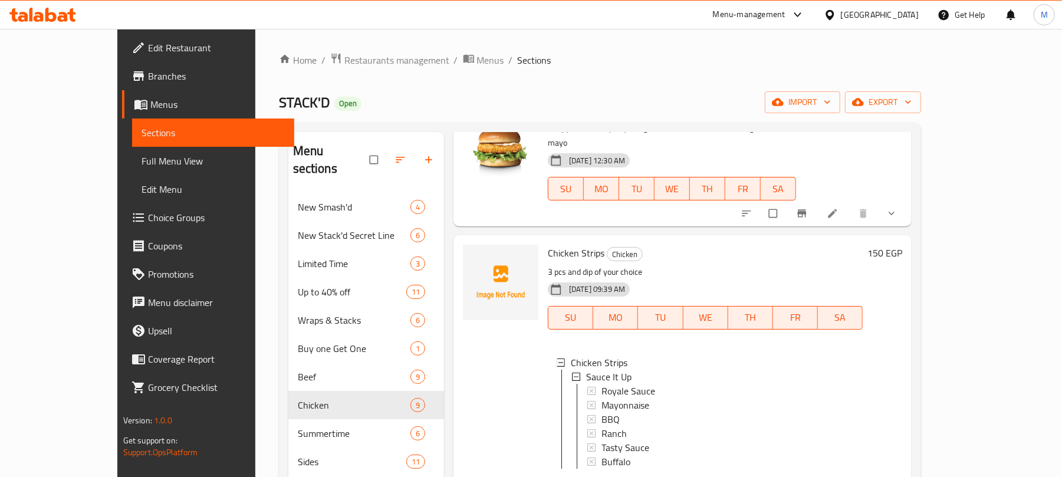
click at [555, 244] on span "Chicken Strips" at bounding box center [576, 253] width 57 height 18
copy h6 "Chicken Strips"
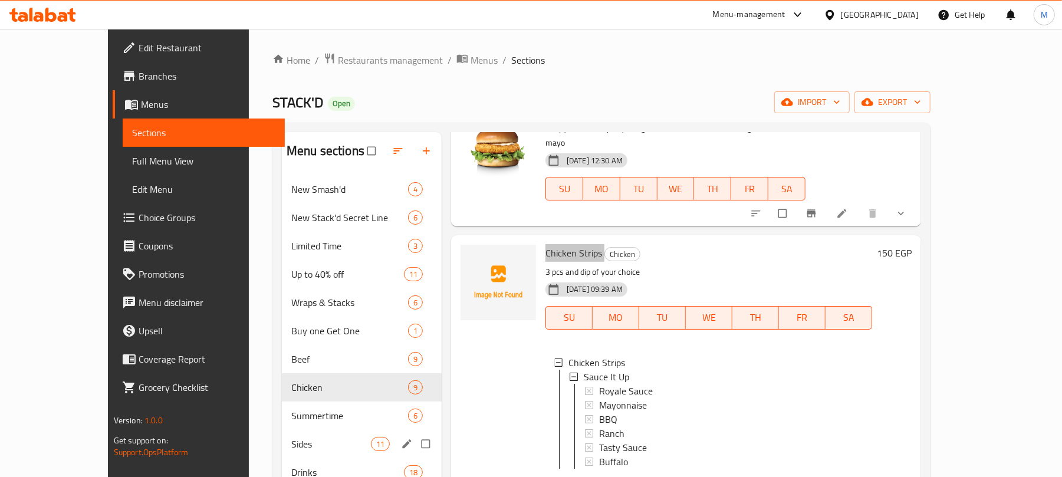
scroll to position [157, 0]
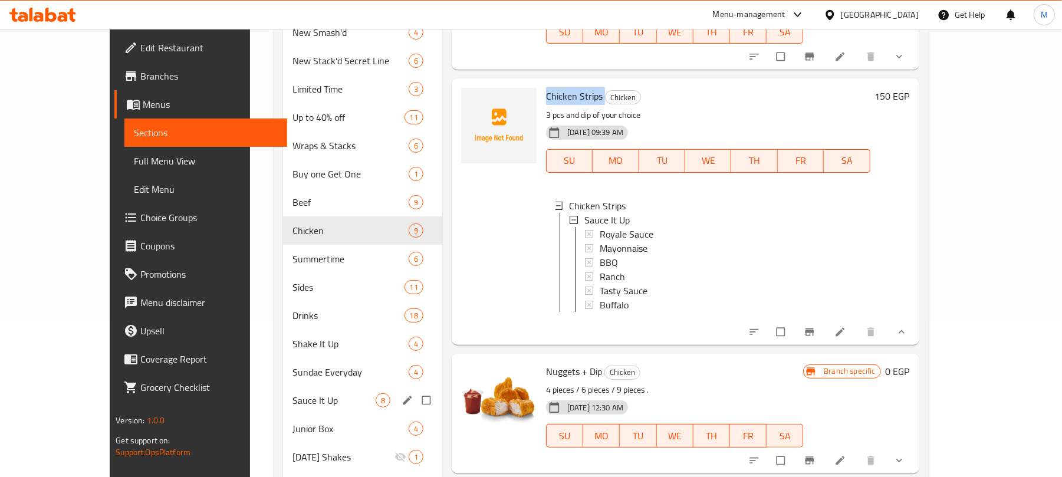
drag, startPoint x: 285, startPoint y: 393, endPoint x: 331, endPoint y: 399, distance: 46.4
click at [292, 393] on span "Sauce It Up" at bounding box center [333, 400] width 83 height 14
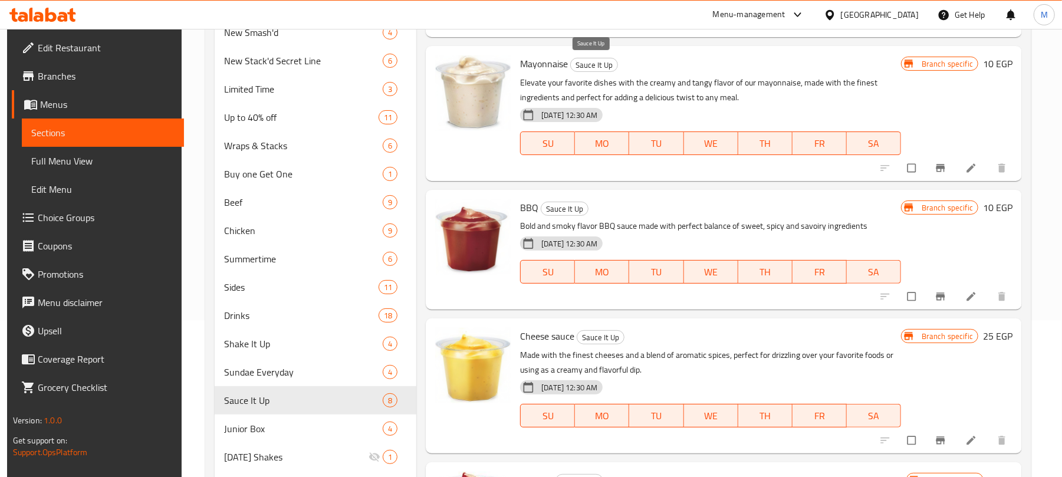
click at [593, 65] on span "Sauce It Up" at bounding box center [594, 65] width 47 height 14
copy span "Sauce It Up"
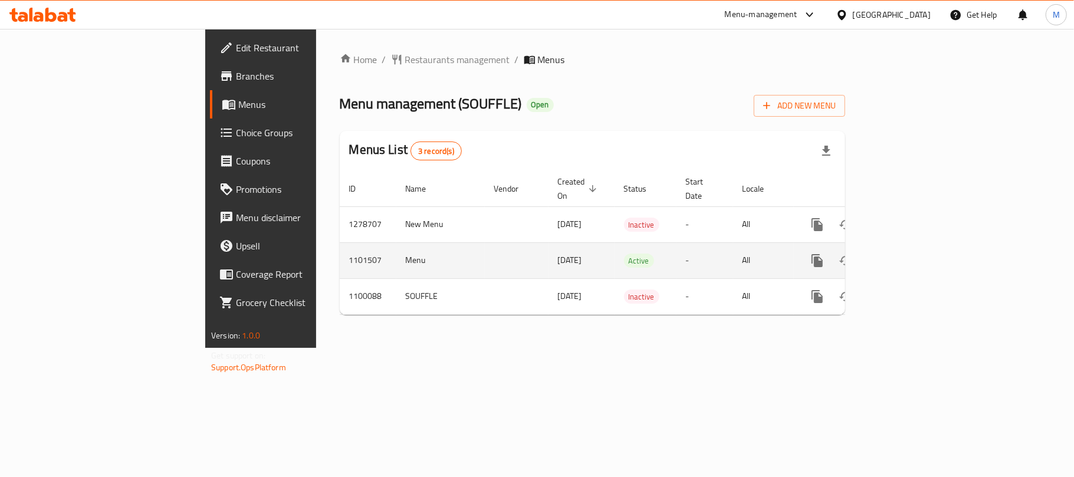
click at [916, 246] on link "enhanced table" at bounding box center [902, 260] width 28 height 28
